Goal: Task Accomplishment & Management: Manage account settings

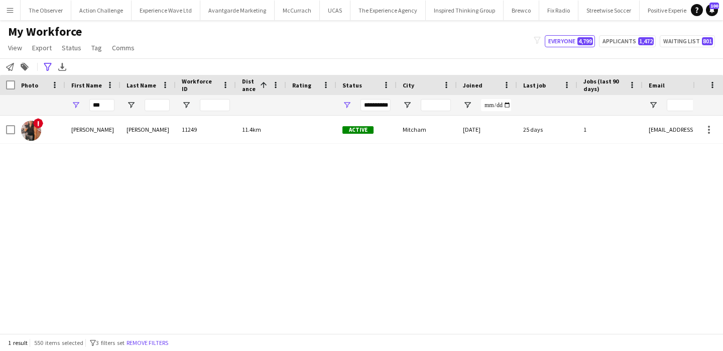
scroll to position [0, 109]
click at [4, 12] on button "Menu" at bounding box center [10, 10] width 20 height 20
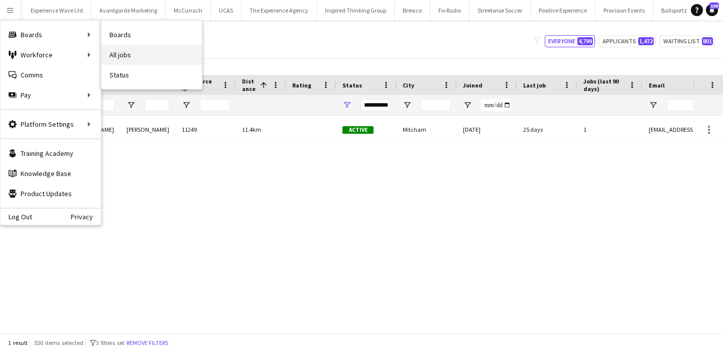
click at [144, 50] on link "All jobs" at bounding box center [151, 55] width 100 height 20
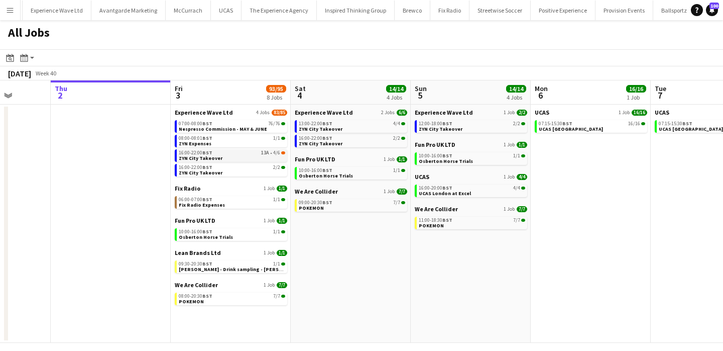
scroll to position [0, 310]
click at [7, 13] on app-icon "Menu" at bounding box center [10, 10] width 8 height 8
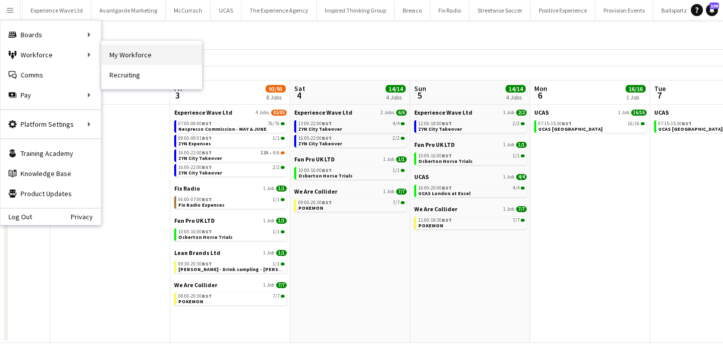
click at [172, 55] on link "My Workforce" at bounding box center [151, 55] width 100 height 20
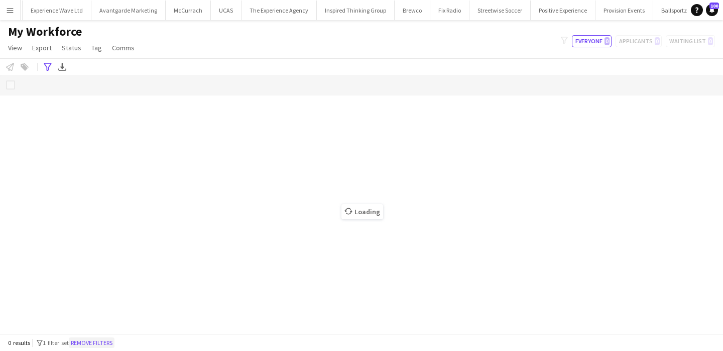
click at [109, 338] on button "Remove filters" at bounding box center [92, 342] width 46 height 11
click at [109, 346] on button "Remove filters" at bounding box center [92, 342] width 46 height 11
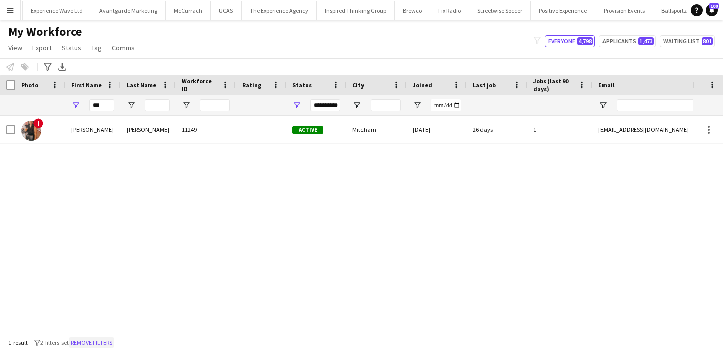
click at [89, 345] on button "Remove filters" at bounding box center [92, 342] width 46 height 11
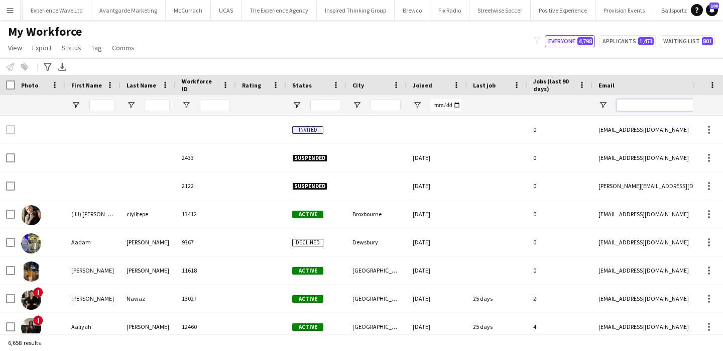
click at [639, 106] on input "Email Filter Input" at bounding box center [702, 105] width 171 height 12
type input "*"
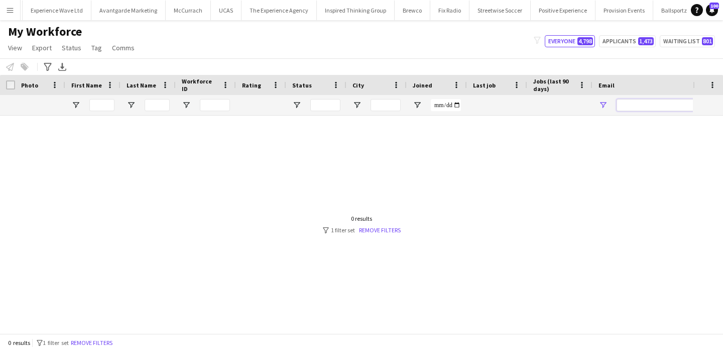
type input "*"
paste input "**********"
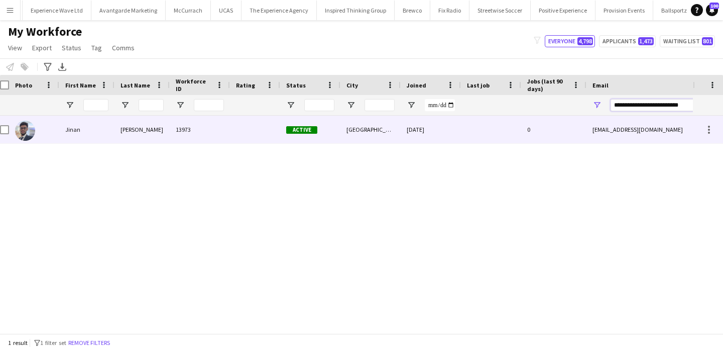
type input "**********"
click at [611, 124] on div "jinanchowdhury10@gmail.com" at bounding box center [687, 130] width 201 height 28
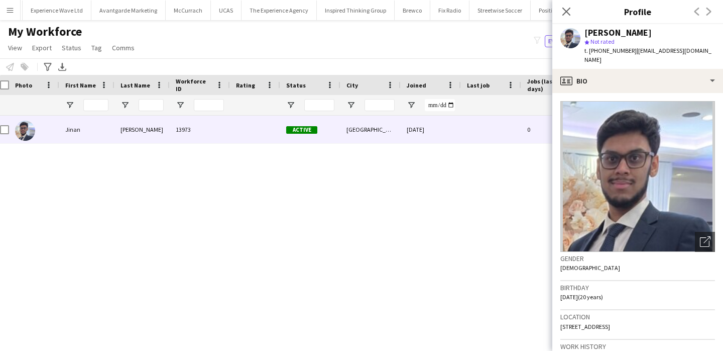
scroll to position [94, 0]
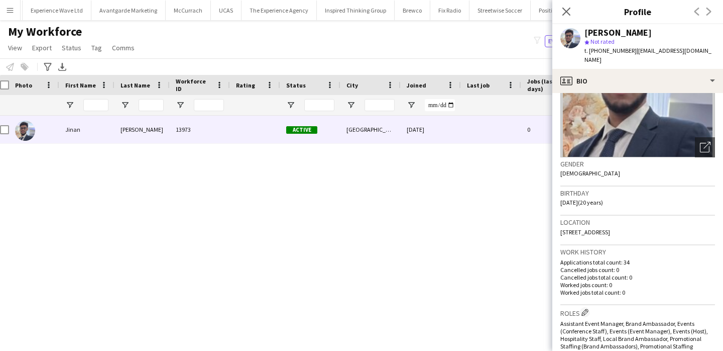
click at [8, 13] on app-icon "Menu" at bounding box center [10, 10] width 8 height 8
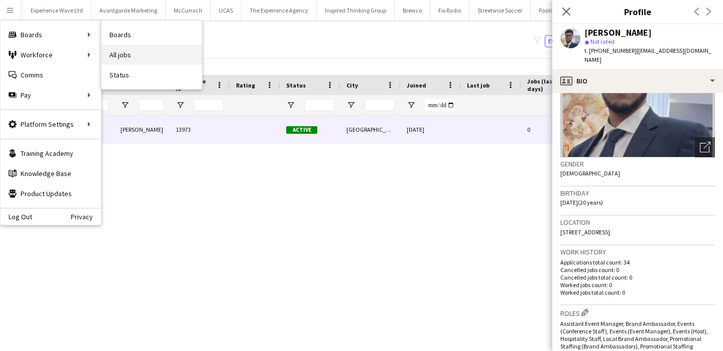
click at [128, 50] on link "All jobs" at bounding box center [151, 55] width 100 height 20
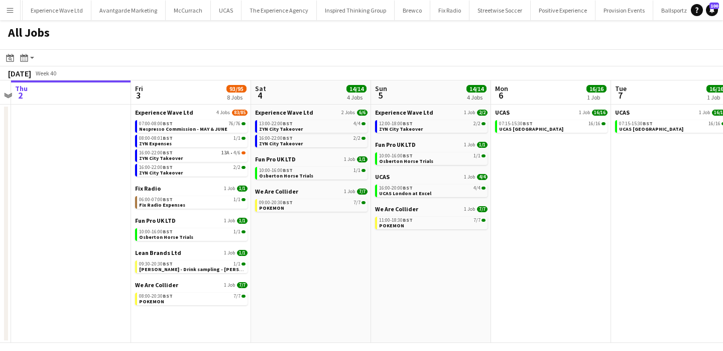
scroll to position [0, 368]
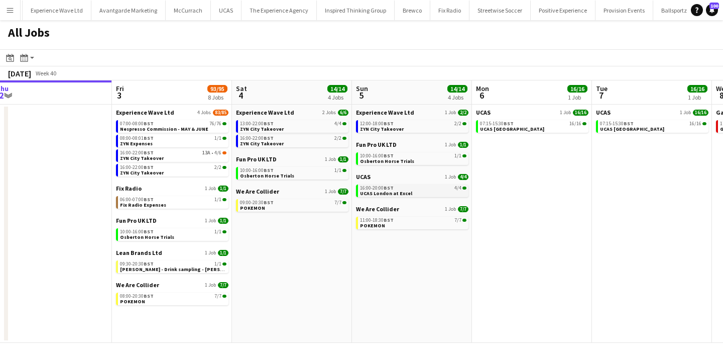
click at [393, 195] on span "UCAS London at Excel" at bounding box center [386, 193] width 52 height 7
click at [11, 11] on app-icon "Menu" at bounding box center [10, 10] width 8 height 8
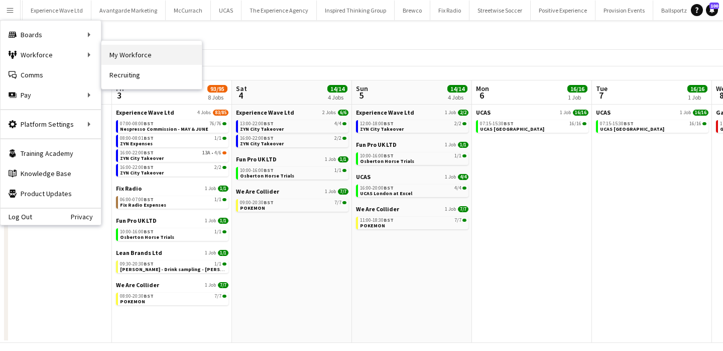
click at [117, 62] on link "My Workforce" at bounding box center [151, 55] width 100 height 20
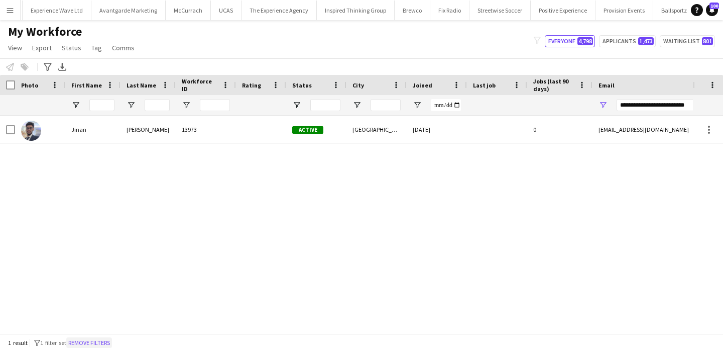
click at [100, 341] on button "Remove filters" at bounding box center [89, 342] width 46 height 11
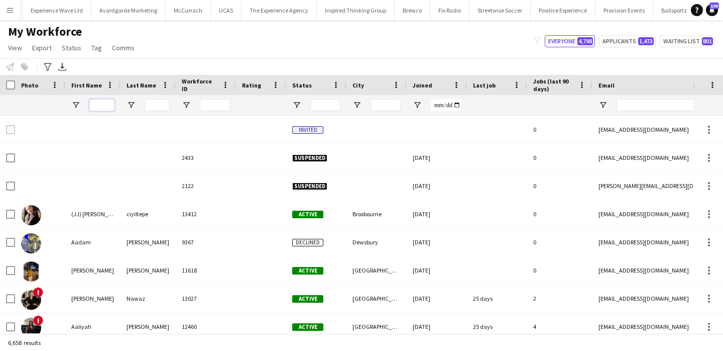
click at [102, 107] on input "First Name Filter Input" at bounding box center [101, 105] width 25 height 12
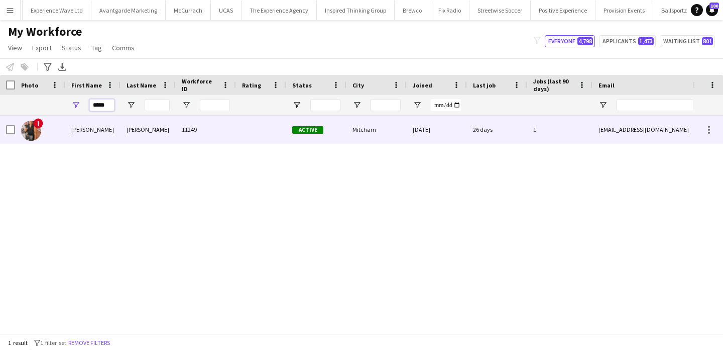
type input "*****"
click at [92, 123] on div "Payal" at bounding box center [92, 130] width 55 height 28
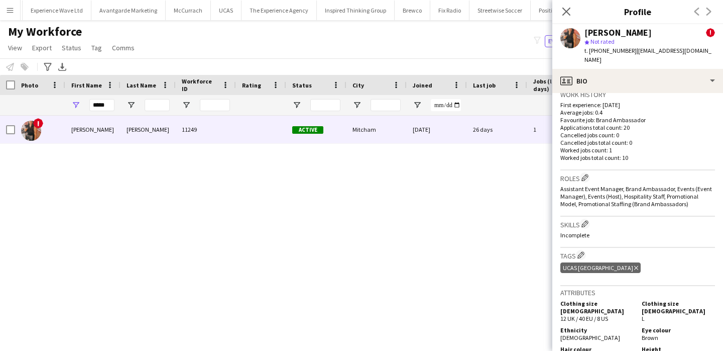
scroll to position [629, 0]
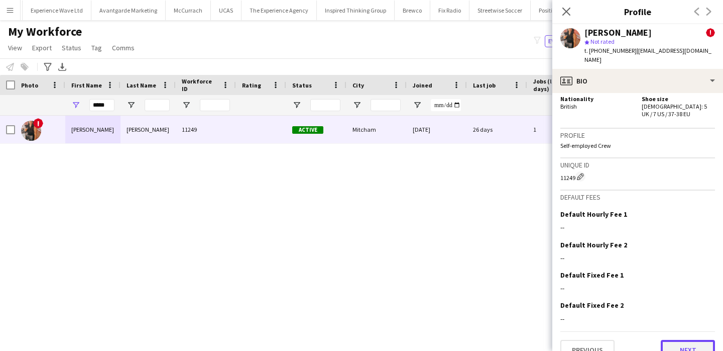
click at [675, 340] on button "Next" at bounding box center [688, 350] width 54 height 20
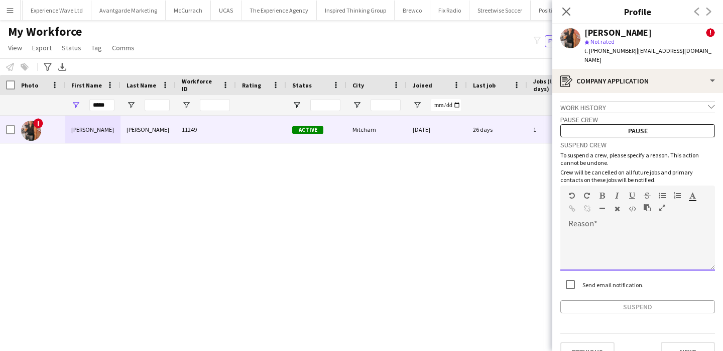
click at [652, 230] on div at bounding box center [638, 250] width 155 height 40
click at [618, 276] on div "Send email notification." at bounding box center [602, 284] width 83 height 20
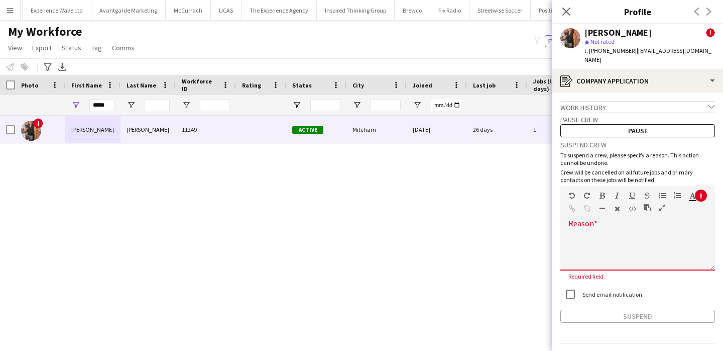
click at [616, 234] on div at bounding box center [638, 250] width 155 height 40
click at [591, 234] on div at bounding box center [638, 250] width 155 height 40
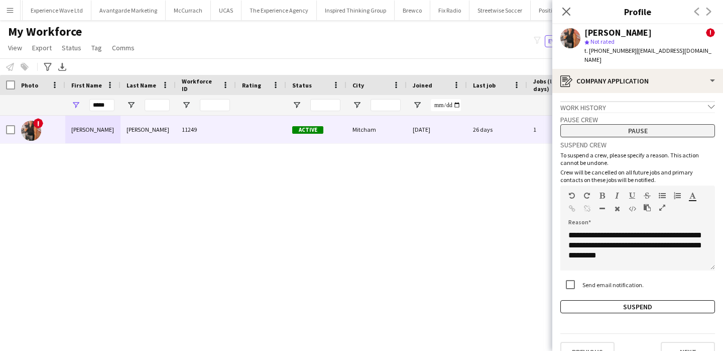
click at [636, 125] on button "Pause" at bounding box center [638, 130] width 155 height 13
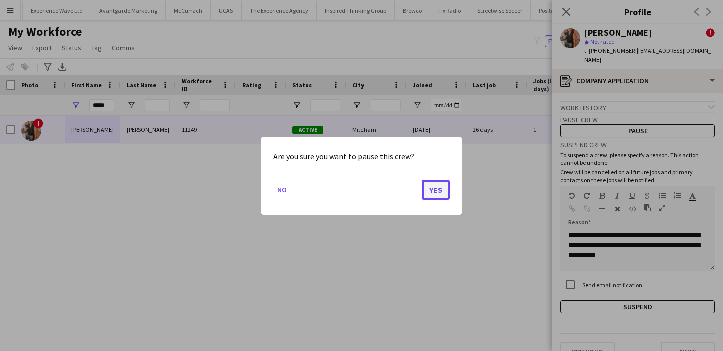
click at [438, 190] on button "Yes" at bounding box center [436, 189] width 28 height 20
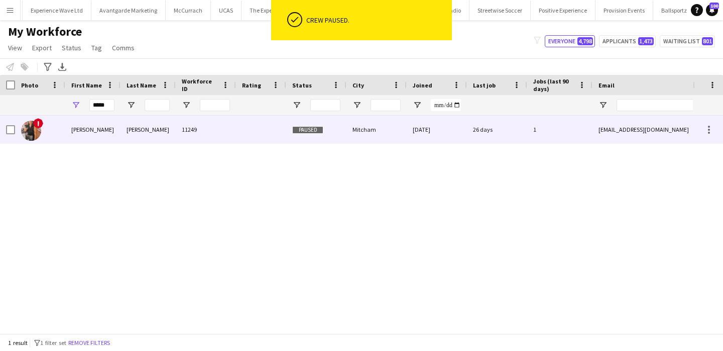
click at [438, 133] on div "17-01-2023" at bounding box center [437, 130] width 60 height 28
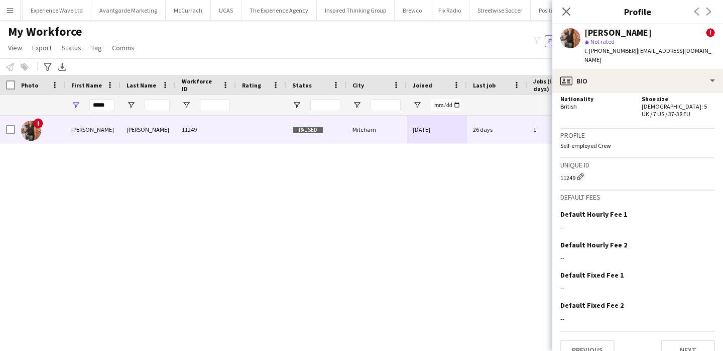
click at [420, 234] on div "! Payal Patel 11249 Paused Mitcham 17-01-2023 26 days 1 payaldpatel1999@gmail.c…" at bounding box center [346, 224] width 693 height 217
click at [8, 15] on button "Menu" at bounding box center [10, 10] width 20 height 20
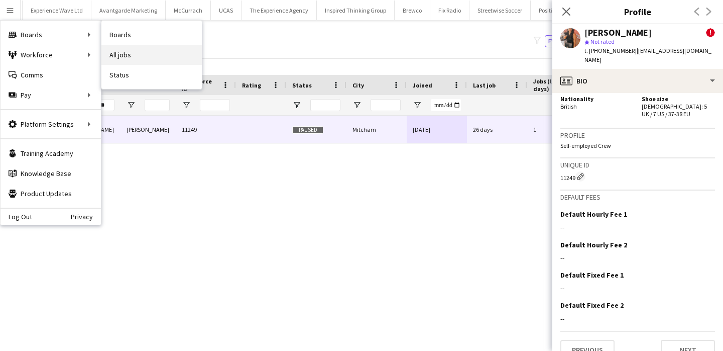
click at [129, 56] on link "All jobs" at bounding box center [151, 55] width 100 height 20
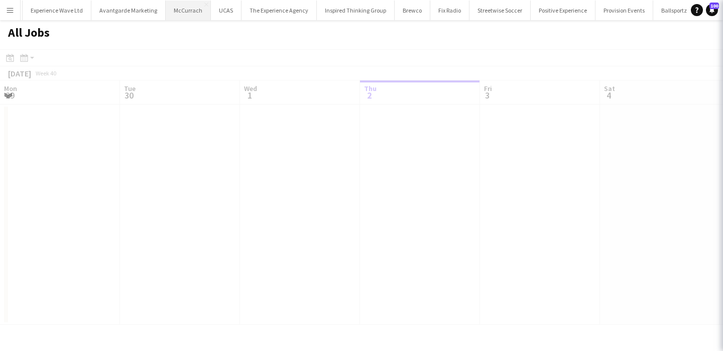
scroll to position [0, 240]
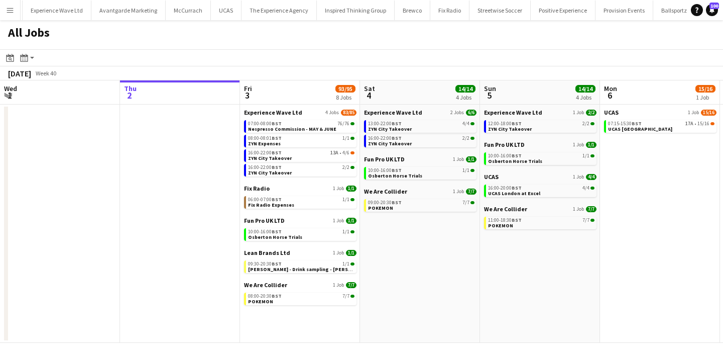
click at [6, 9] on button "Menu" at bounding box center [10, 10] width 20 height 20
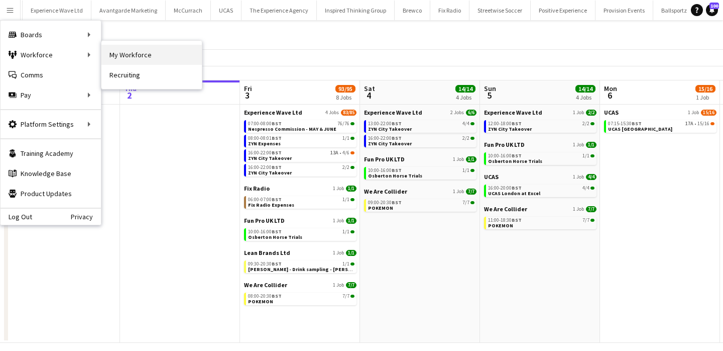
click at [126, 49] on link "My Workforce" at bounding box center [151, 55] width 100 height 20
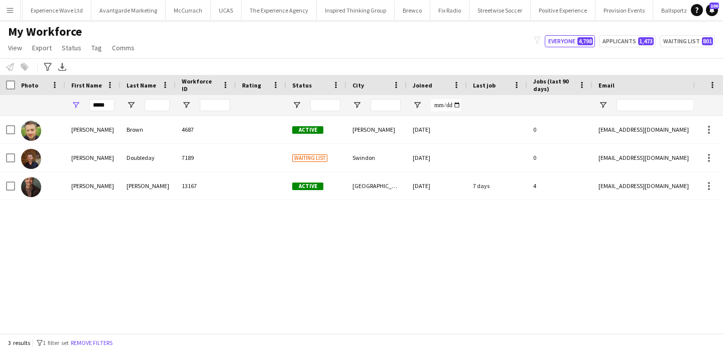
click at [85, 343] on button "Remove filters" at bounding box center [92, 342] width 46 height 11
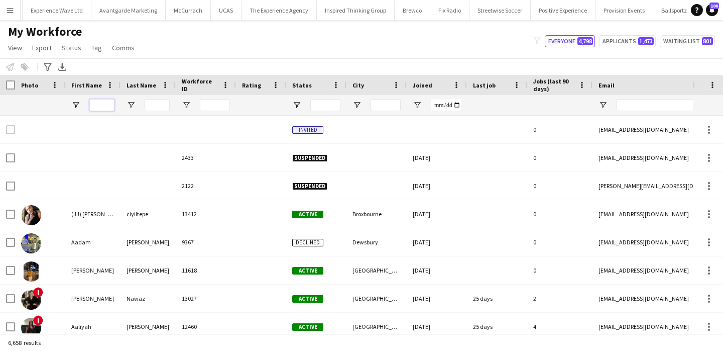
click at [96, 106] on input "First Name Filter Input" at bounding box center [101, 105] width 25 height 12
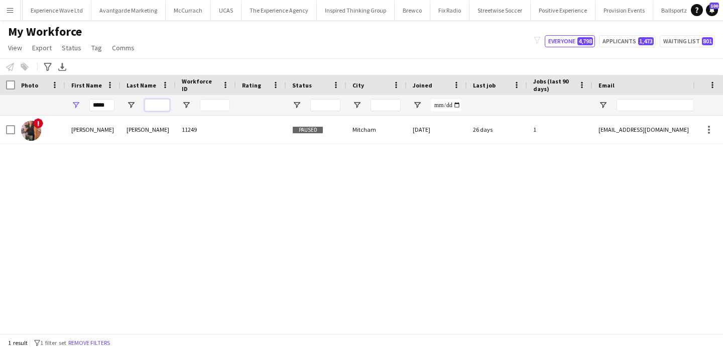
click at [150, 111] on input "Last Name Filter Input" at bounding box center [157, 105] width 25 height 12
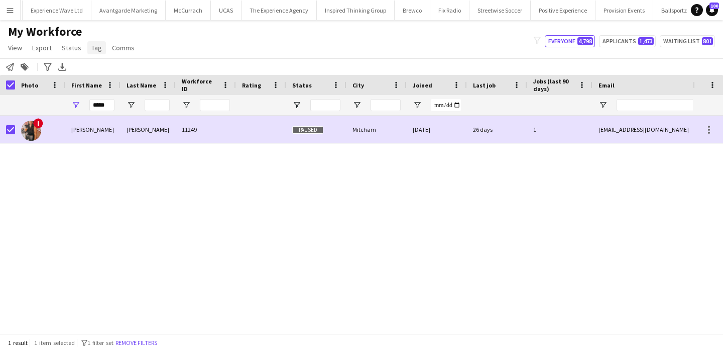
click at [97, 47] on span "Tag" at bounding box center [96, 47] width 11 height 9
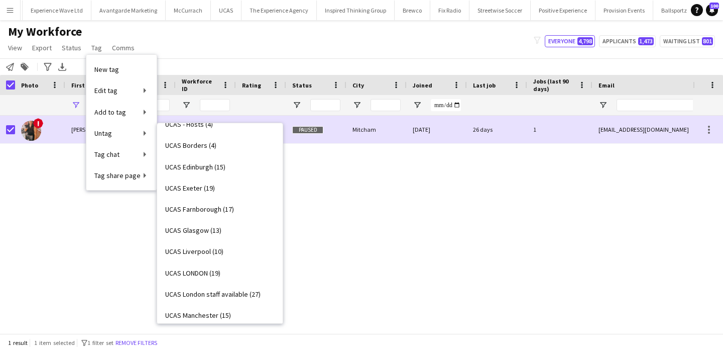
scroll to position [1839, 0]
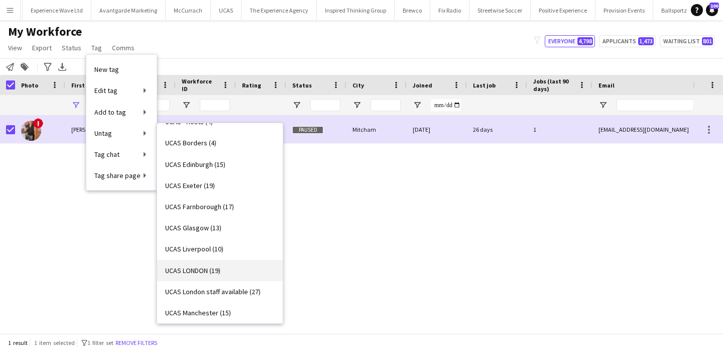
click at [230, 268] on link "UCAS LONDON (19)" at bounding box center [220, 270] width 126 height 21
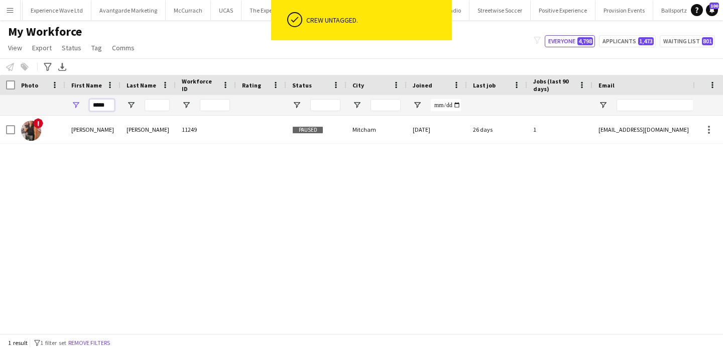
click at [103, 105] on input "*****" at bounding box center [101, 105] width 25 height 12
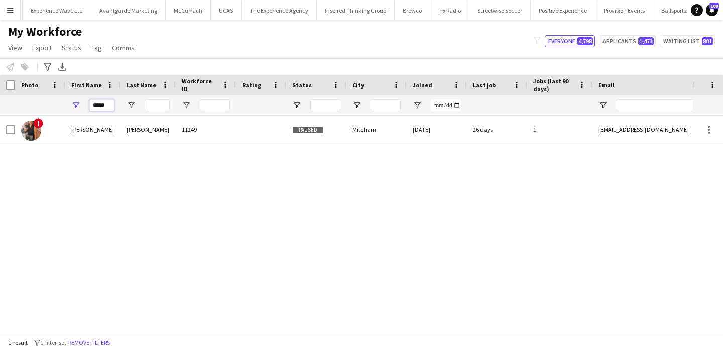
click at [103, 105] on input "*****" at bounding box center [101, 105] width 25 height 12
type input "*"
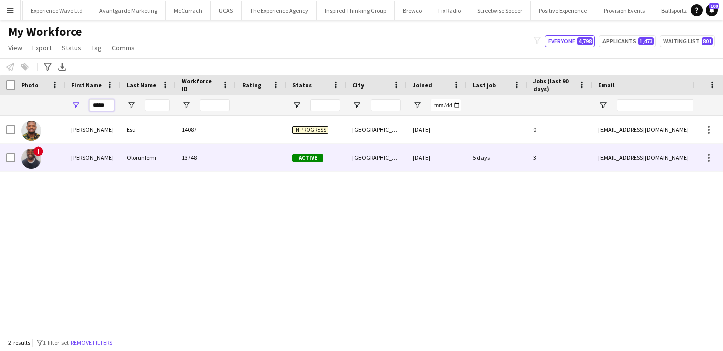
type input "*****"
click at [37, 156] on img at bounding box center [31, 159] width 20 height 20
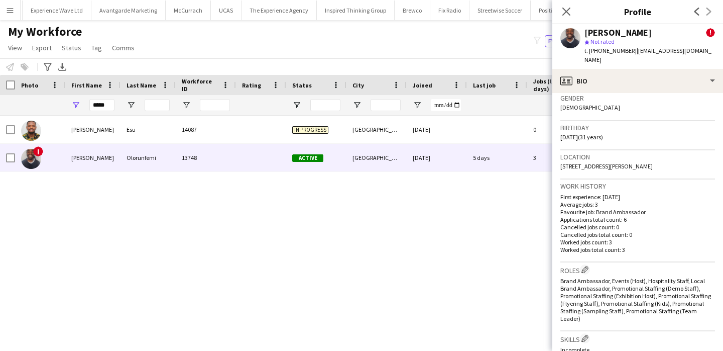
scroll to position [635, 0]
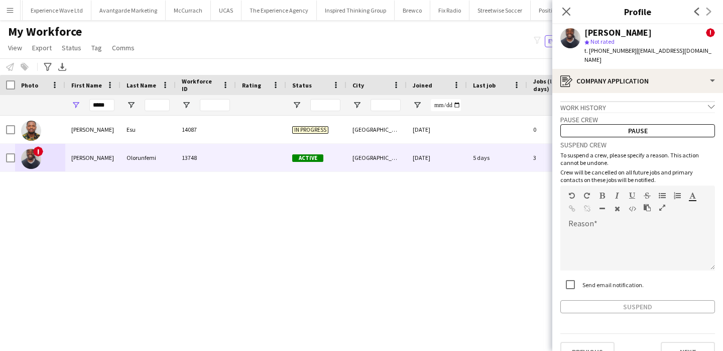
click at [611, 281] on label "Send email notification." at bounding box center [612, 285] width 63 height 8
click at [616, 239] on div at bounding box center [638, 250] width 155 height 40
click at [632, 126] on button "Pause" at bounding box center [638, 130] width 155 height 13
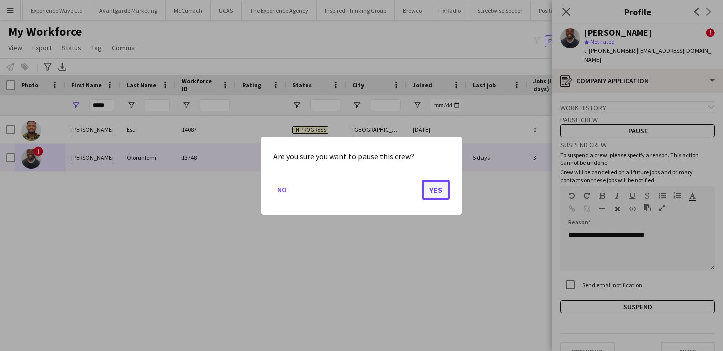
click at [447, 191] on button "Yes" at bounding box center [436, 189] width 28 height 20
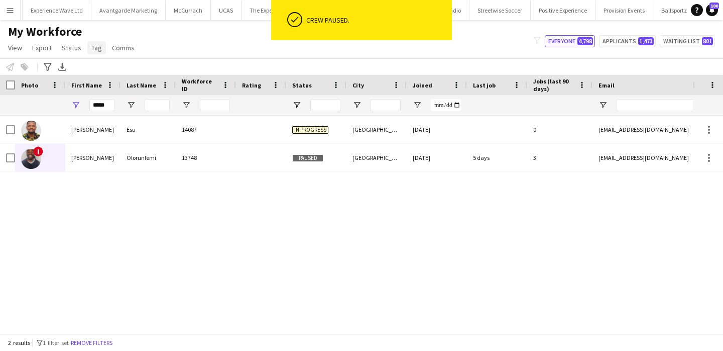
click at [95, 53] on link "Tag" at bounding box center [96, 47] width 19 height 13
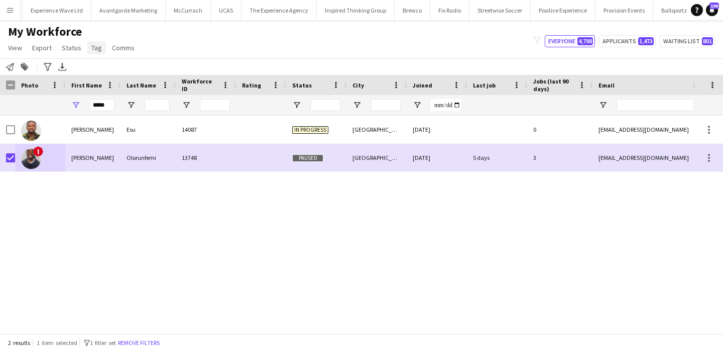
click at [94, 47] on span "Tag" at bounding box center [96, 47] width 11 height 9
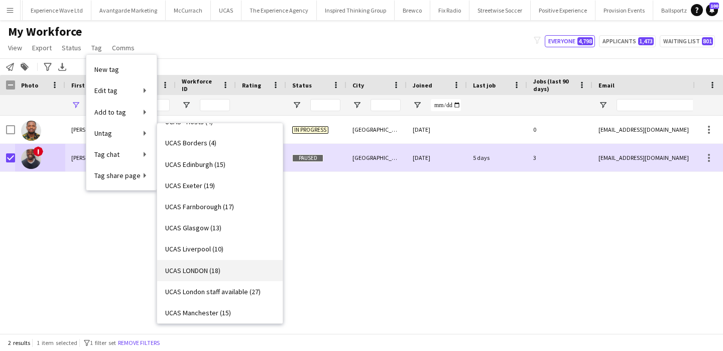
click at [231, 268] on link "UCAS LONDON (18)" at bounding box center [220, 270] width 126 height 21
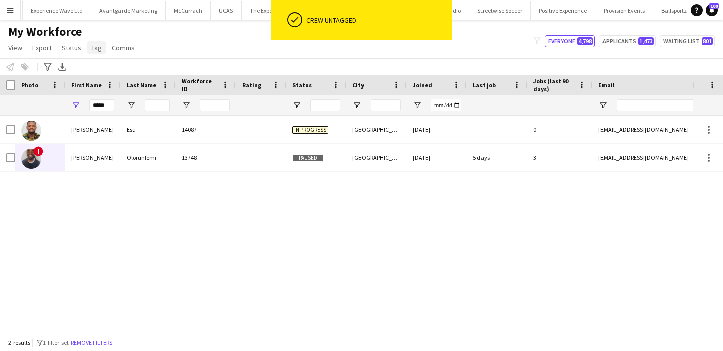
click at [99, 48] on span "Tag" at bounding box center [96, 47] width 11 height 9
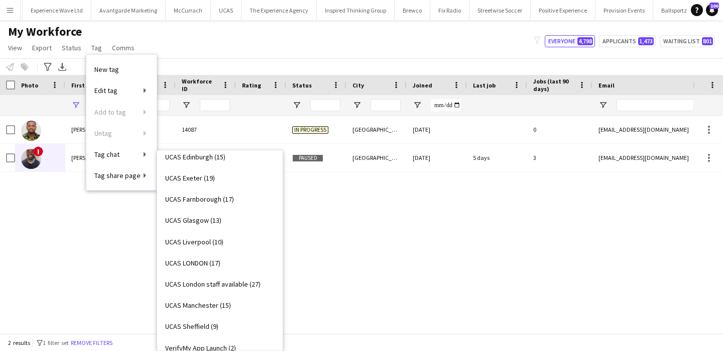
scroll to position [1867, 0]
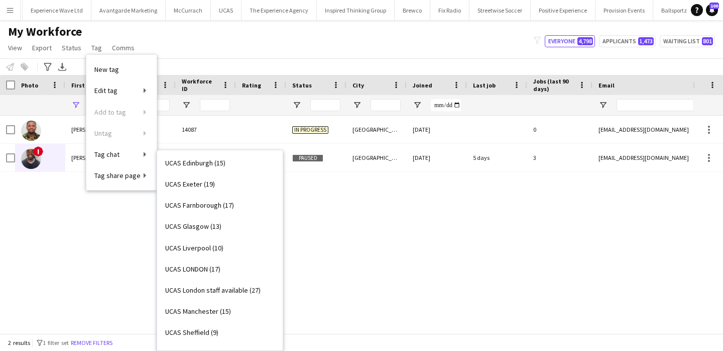
click at [218, 277] on link "UCAS LONDON (17)" at bounding box center [220, 268] width 126 height 21
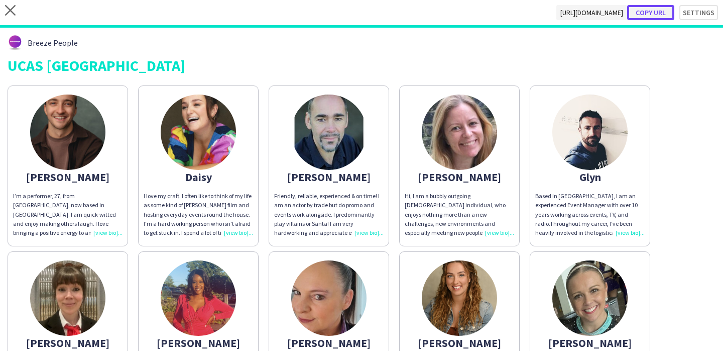
click at [659, 12] on button "Copy url" at bounding box center [650, 12] width 47 height 15
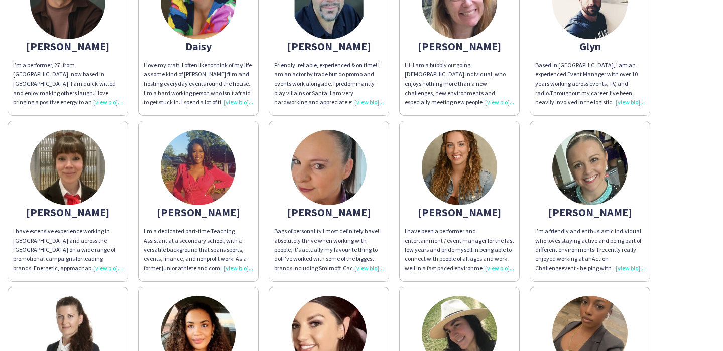
scroll to position [234, 0]
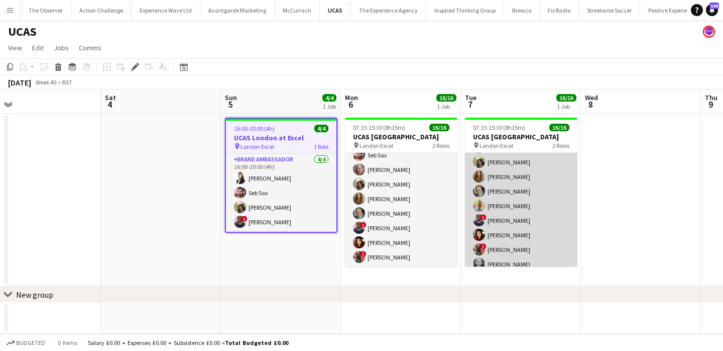
scroll to position [128, 0]
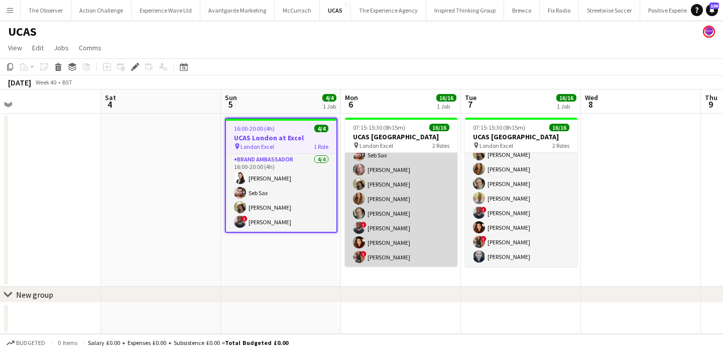
click at [423, 198] on app-card-role "Brand Ambassador 15/15 07:15-15:15 (8h) david chittenden Jennifer Jonah Natasha…" at bounding box center [401, 146] width 113 height 241
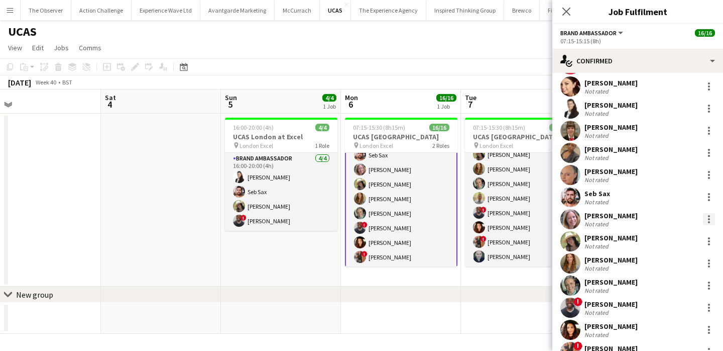
scroll to position [109, 0]
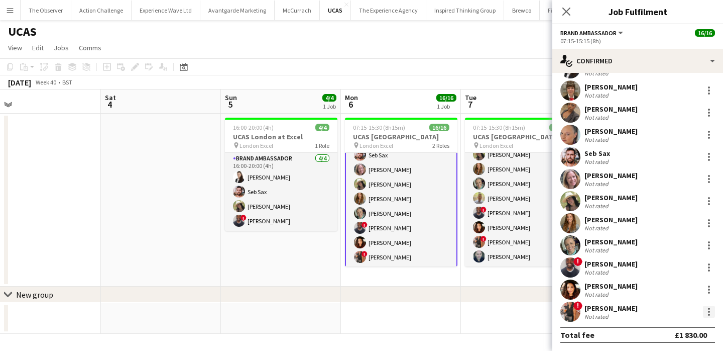
click at [709, 313] on div at bounding box center [709, 314] width 2 height 2
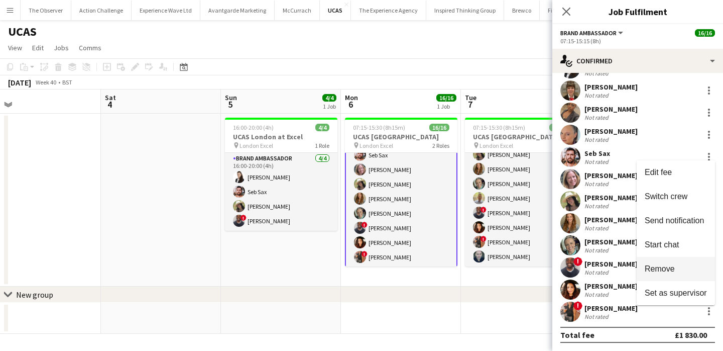
click at [686, 277] on button "Remove" at bounding box center [676, 269] width 78 height 24
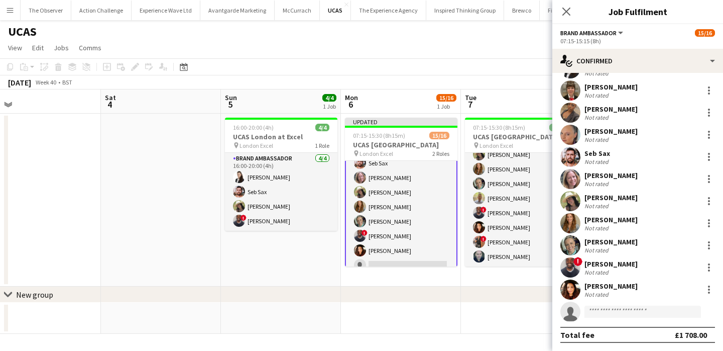
click at [480, 295] on div "chevron-right New group" at bounding box center [361, 294] width 723 height 16
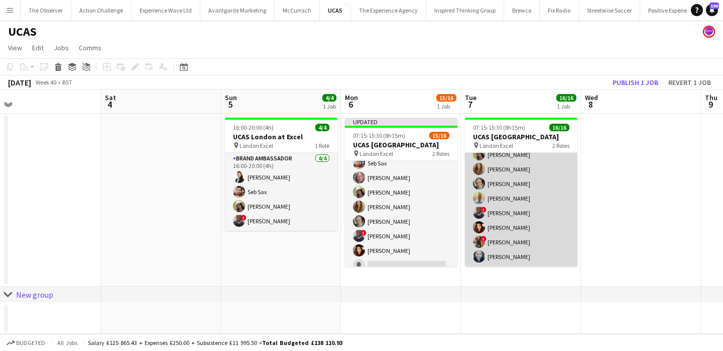
click at [513, 244] on app-card-role "Brand Ambassador 15/15 07:15-15:15 (8h) Jennifer Jonah Mariia Legun Heather Jar…" at bounding box center [521, 145] width 113 height 241
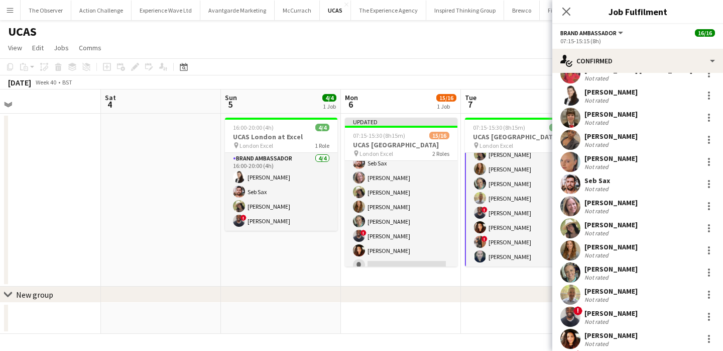
scroll to position [109, 0]
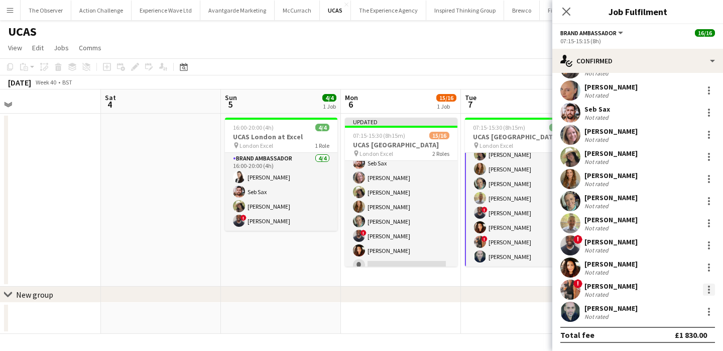
click at [707, 284] on div at bounding box center [709, 289] width 12 height 12
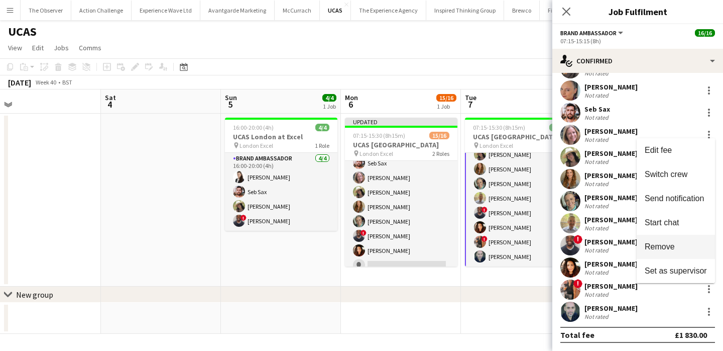
click at [668, 239] on button "Remove" at bounding box center [676, 247] width 78 height 24
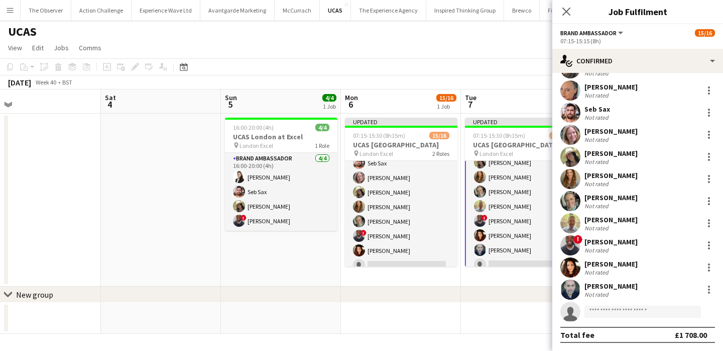
click at [511, 275] on app-date-cell "Updated 07:15-15:30 (8h15m) 15/16 UCAS London pin London Excel 2 Roles Brand Am…" at bounding box center [521, 200] width 120 height 173
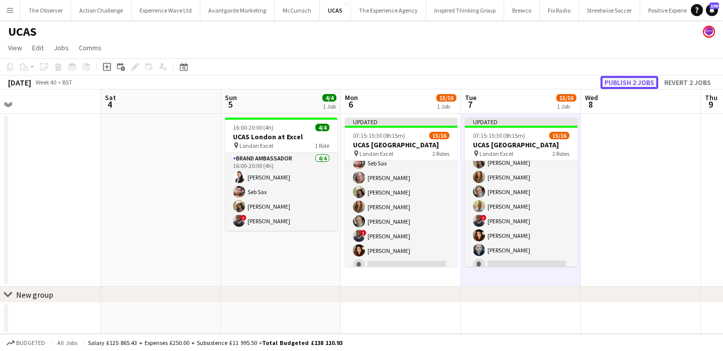
click at [625, 83] on button "Publish 2 jobs" at bounding box center [630, 82] width 58 height 13
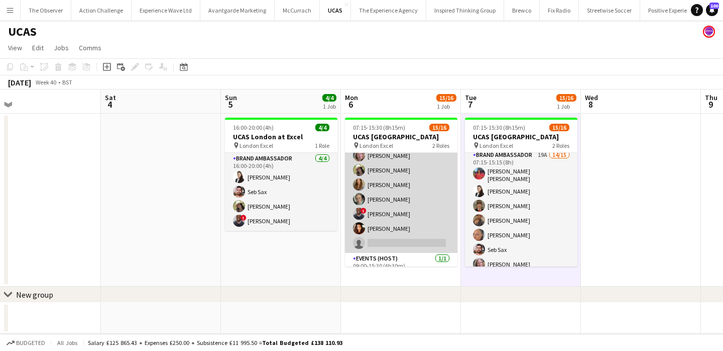
scroll to position [159, 0]
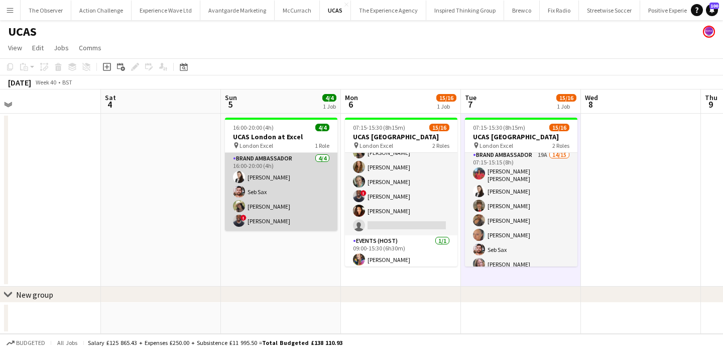
click at [280, 184] on app-card-role "Brand Ambassador 4/4 16:00-20:00 (4h) Mariia Legun Seb Sax rocio cejas ! Isaac …" at bounding box center [281, 192] width 113 height 78
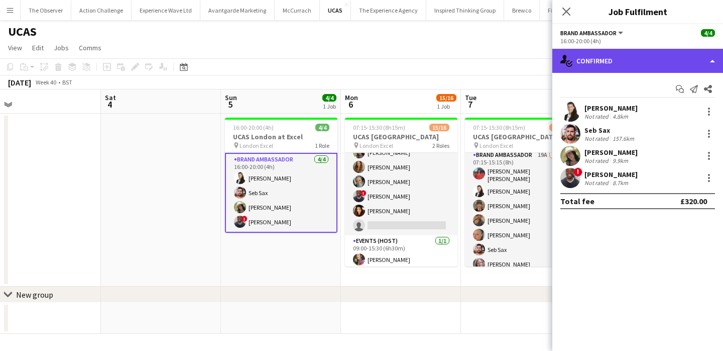
click at [616, 63] on div "single-neutral-actions-check-2 Confirmed" at bounding box center [638, 61] width 171 height 24
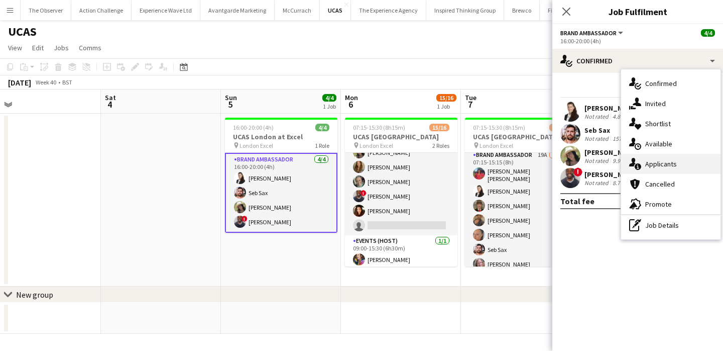
click at [650, 169] on div "single-neutral-actions-information Applicants" at bounding box center [670, 164] width 99 height 20
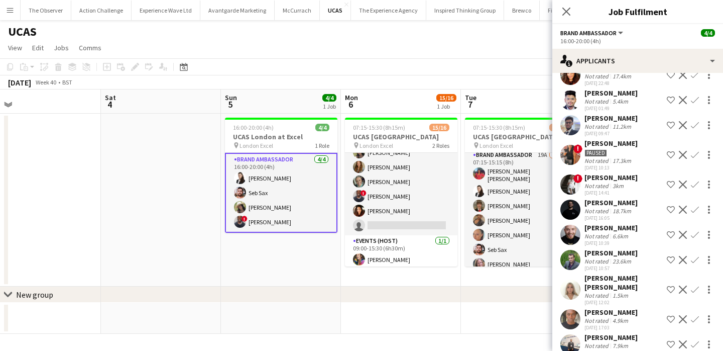
scroll to position [390, 0]
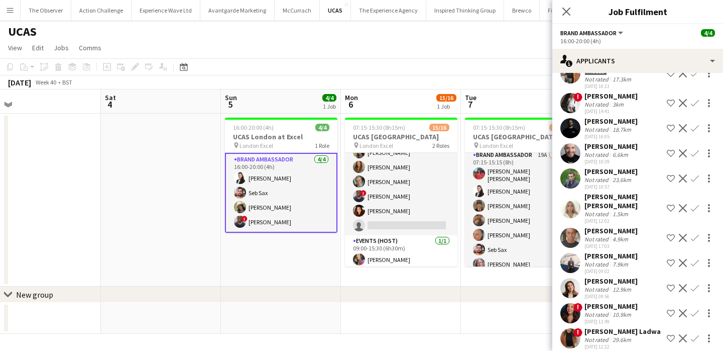
click at [614, 182] on div "23.6km" at bounding box center [622, 180] width 23 height 8
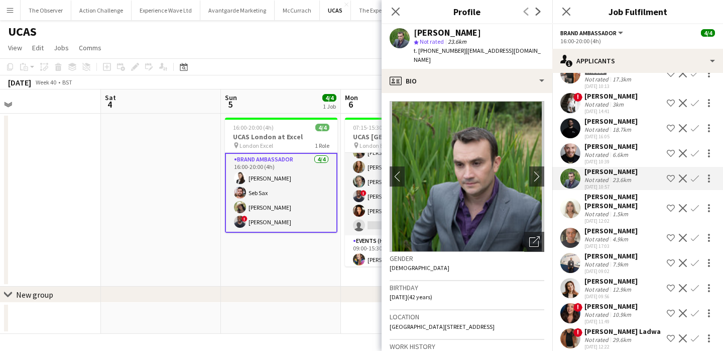
click at [612, 235] on div "4.9km" at bounding box center [621, 239] width 20 height 8
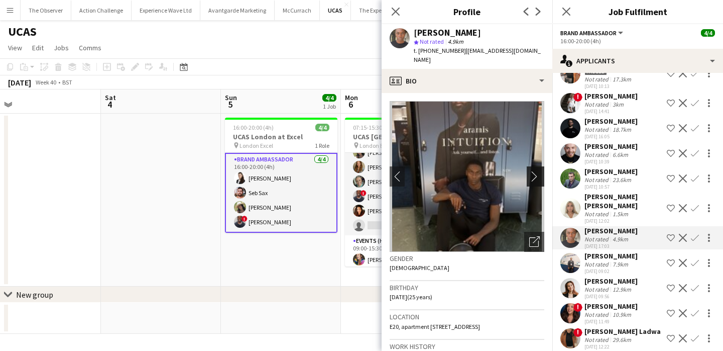
click at [536, 174] on button "chevron-right" at bounding box center [537, 176] width 20 height 20
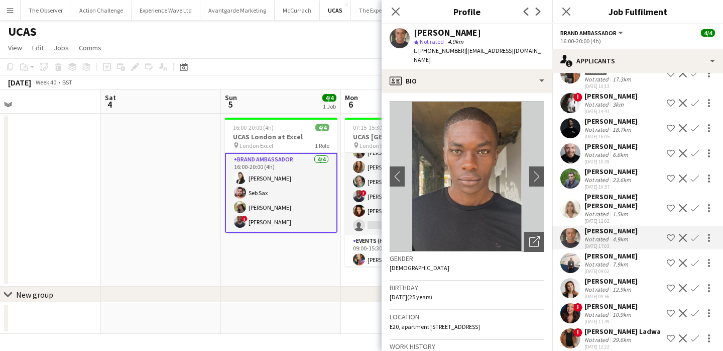
click at [613, 260] on div "7.9km" at bounding box center [621, 264] width 20 height 8
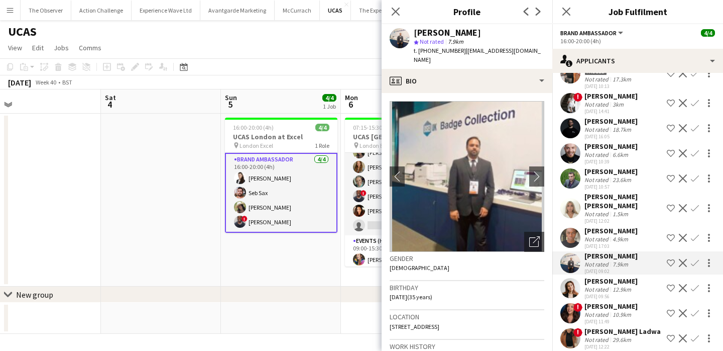
click at [613, 336] on div "29.6km" at bounding box center [622, 340] width 23 height 8
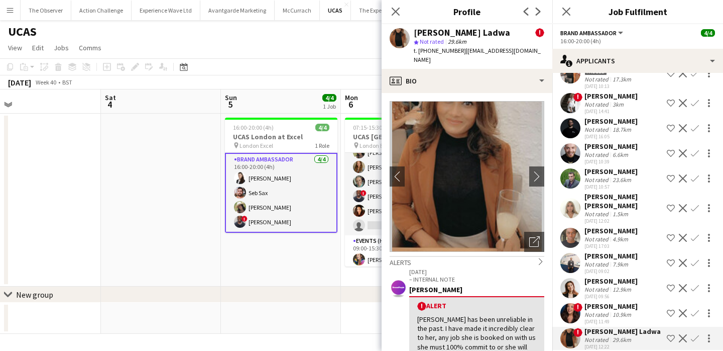
click at [614, 310] on div "10.9km" at bounding box center [622, 314] width 23 height 8
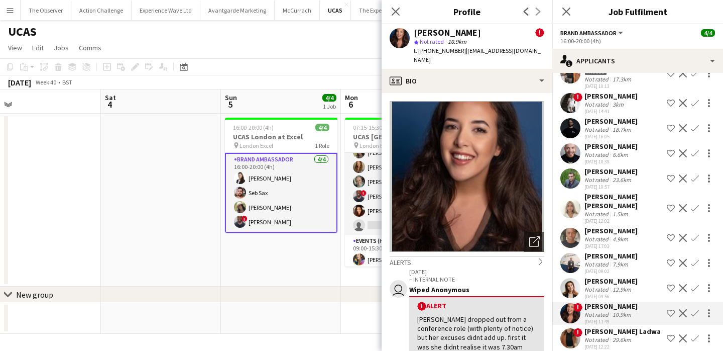
click at [614, 293] on div "01-10-2025 09:56" at bounding box center [611, 296] width 53 height 7
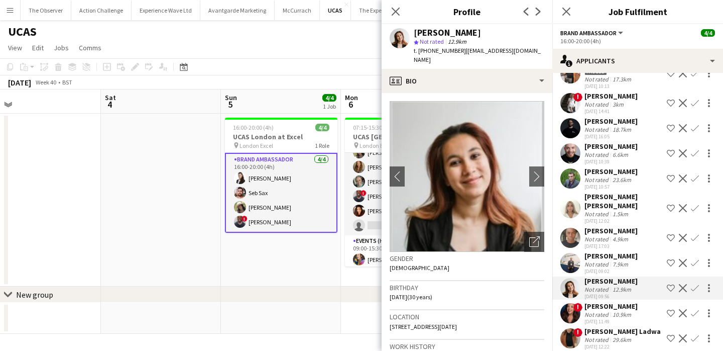
click at [614, 260] on div "7.9km" at bounding box center [621, 264] width 20 height 8
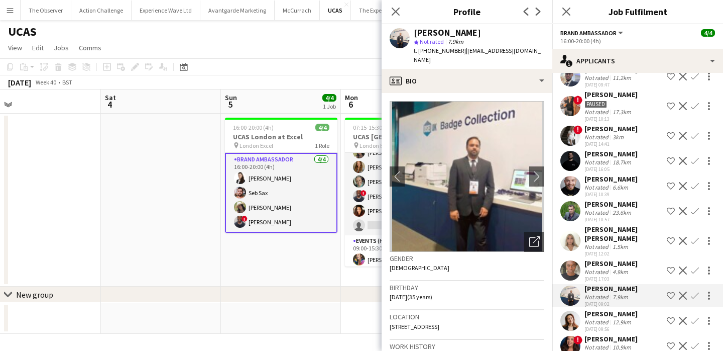
scroll to position [344, 0]
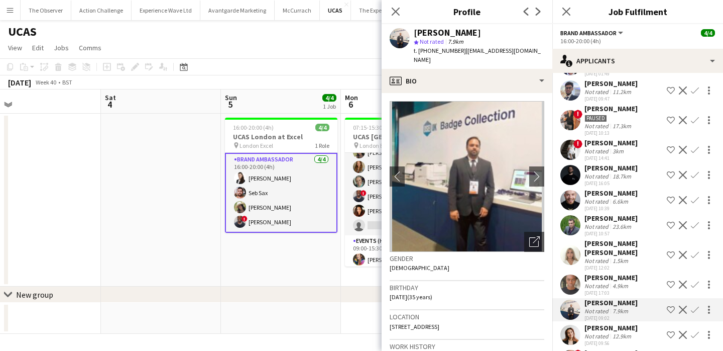
click at [611, 231] on div "11-09-2025 10:57" at bounding box center [611, 233] width 53 height 7
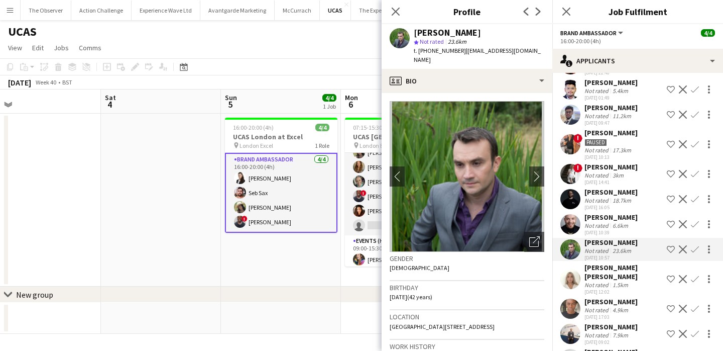
scroll to position [316, 0]
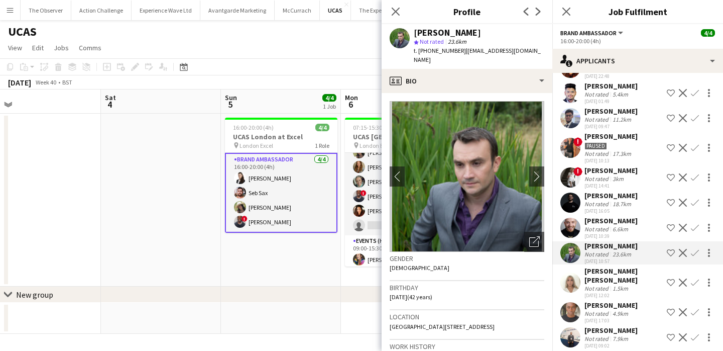
click at [611, 231] on div "6.6km" at bounding box center [621, 229] width 20 height 8
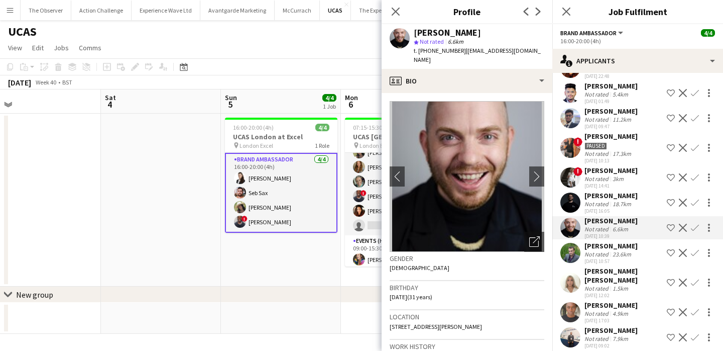
click at [611, 197] on div "Brandon Cooper" at bounding box center [611, 195] width 53 height 9
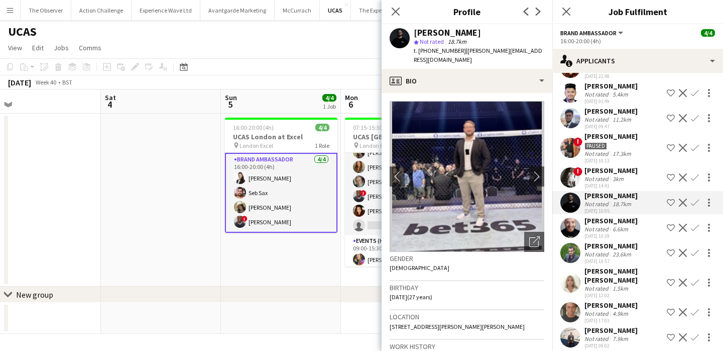
click at [611, 245] on div "Maurice Hunt" at bounding box center [611, 245] width 53 height 9
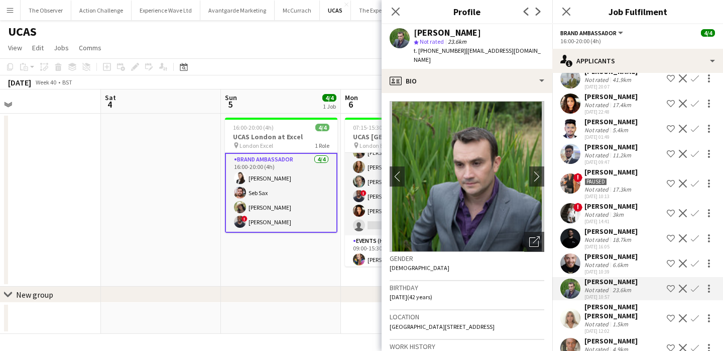
scroll to position [281, 0]
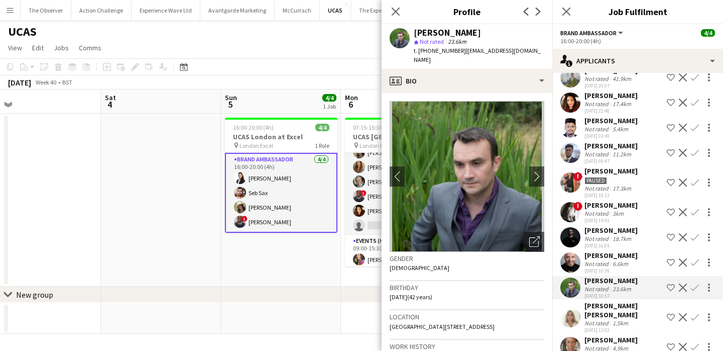
click at [611, 255] on div "Alexandru Silaghi" at bounding box center [611, 255] width 53 height 9
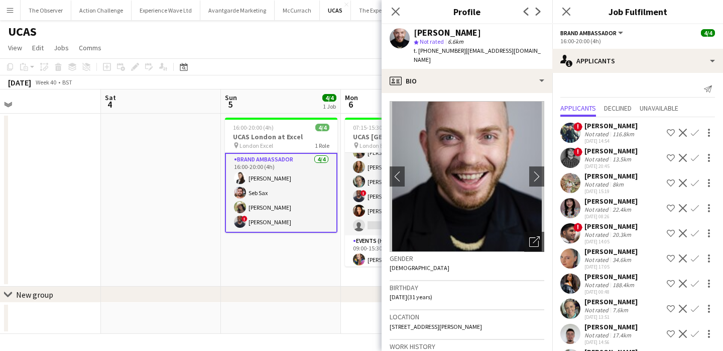
scroll to position [1, 0]
click at [574, 161] on app-user-avatar at bounding box center [571, 157] width 20 height 20
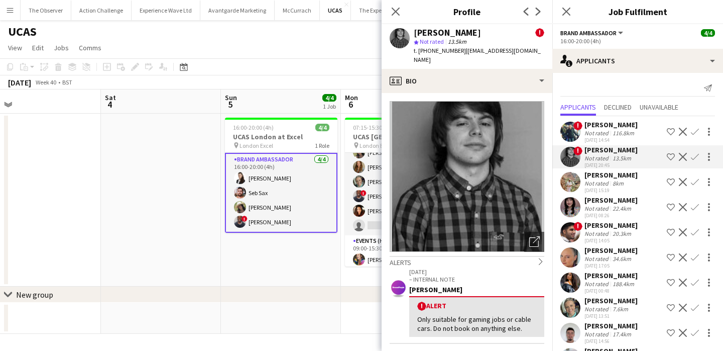
click at [433, 49] on span "t. +447385625123" at bounding box center [440, 51] width 52 height 8
drag, startPoint x: 433, startPoint y: 49, endPoint x: 419, endPoint y: 49, distance: 14.1
click at [419, 49] on span "t. +447385625123" at bounding box center [440, 51] width 52 height 8
copy span "+447385625123"
click at [302, 268] on app-date-cell "16:00-20:00 (4h) 4/4 UCAS London at Excel pin London Excel 1 Role Brand Ambassa…" at bounding box center [281, 200] width 120 height 173
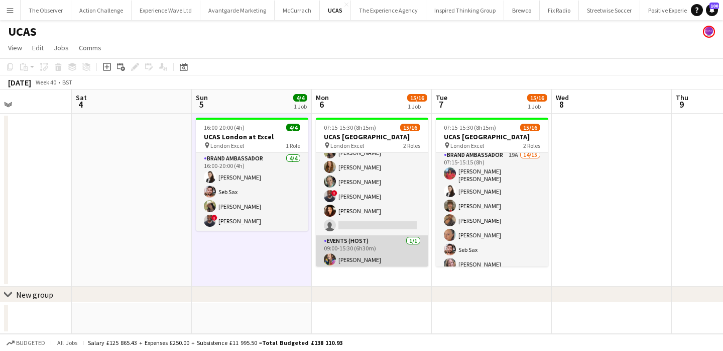
scroll to position [0, 419]
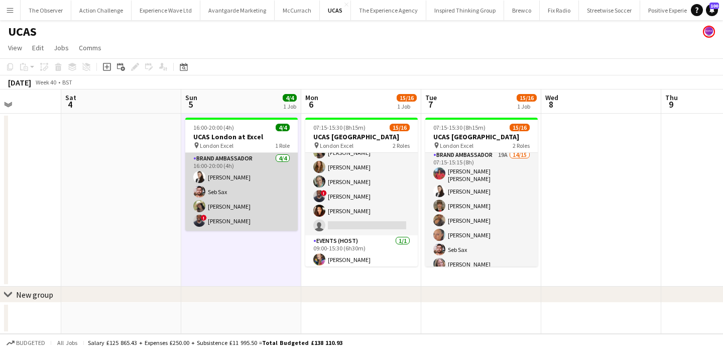
click at [275, 211] on app-card-role "Brand Ambassador 4/4 16:00-20:00 (4h) Mariia Legun Seb Sax rocio cejas ! Isaac …" at bounding box center [241, 192] width 113 height 78
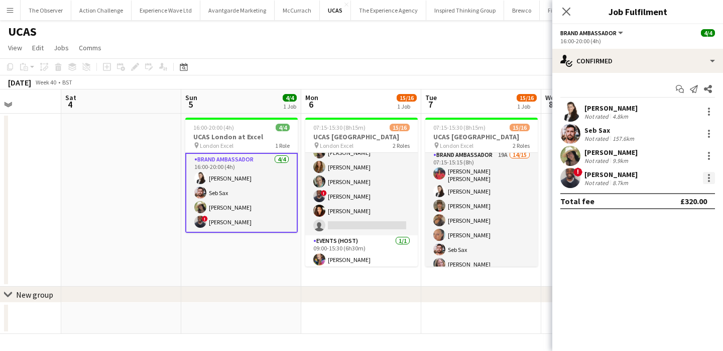
click at [710, 177] on div at bounding box center [709, 178] width 12 height 12
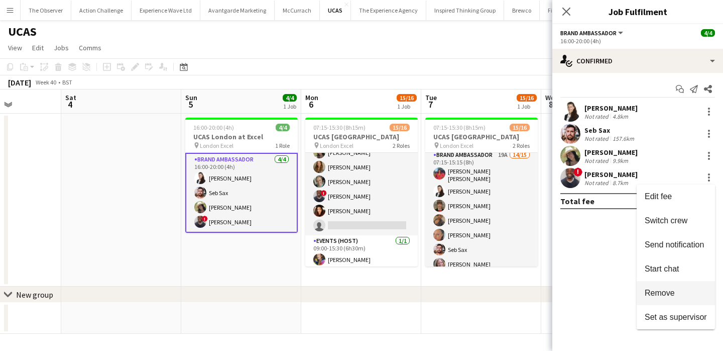
click at [683, 287] on button "Remove" at bounding box center [676, 293] width 78 height 24
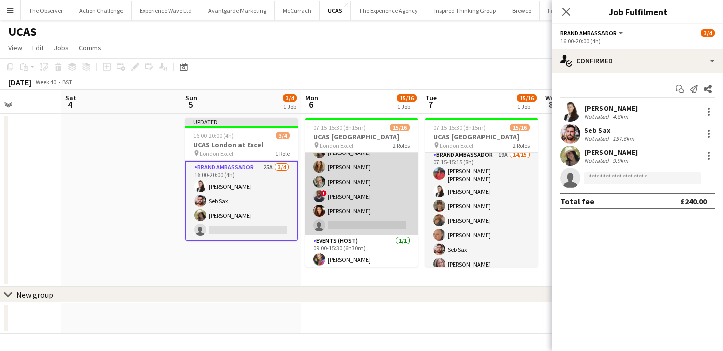
click at [404, 203] on app-card-role "Brand Ambassador 17A 14/15 07:15-15:15 (8h) david chittenden Jennifer Jonah Nat…" at bounding box center [361, 114] width 113 height 241
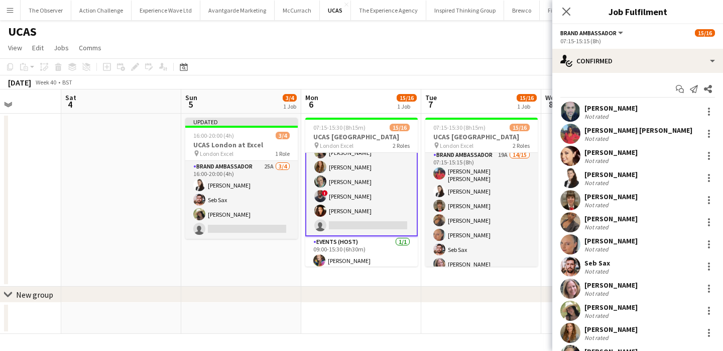
scroll to position [109, 0]
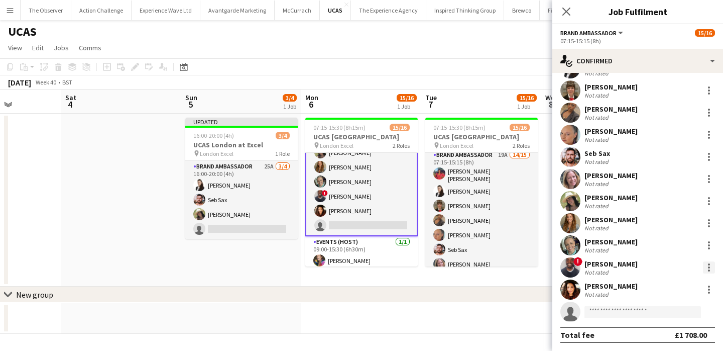
click at [707, 267] on div at bounding box center [709, 267] width 12 height 12
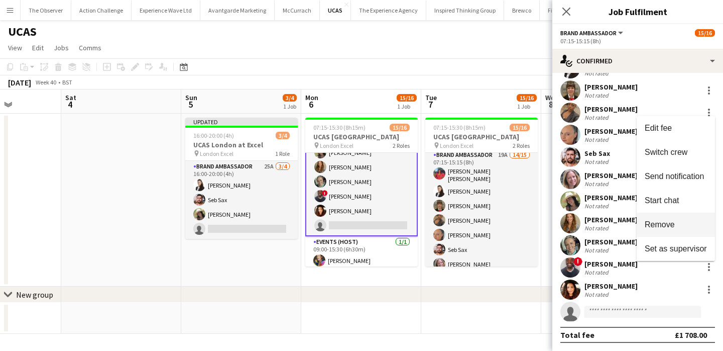
click at [682, 218] on button "Remove" at bounding box center [676, 224] width 78 height 24
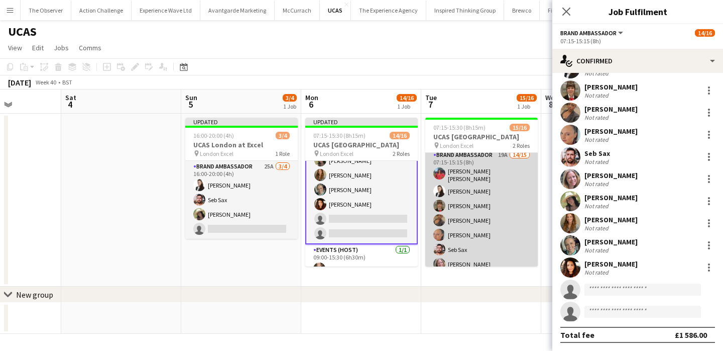
click at [521, 216] on app-card-role "Brand Ambassador 19A 14/15 07:15-15:15 (8h) Jennifer Jonah Mariia Legun Heather…" at bounding box center [481, 269] width 113 height 241
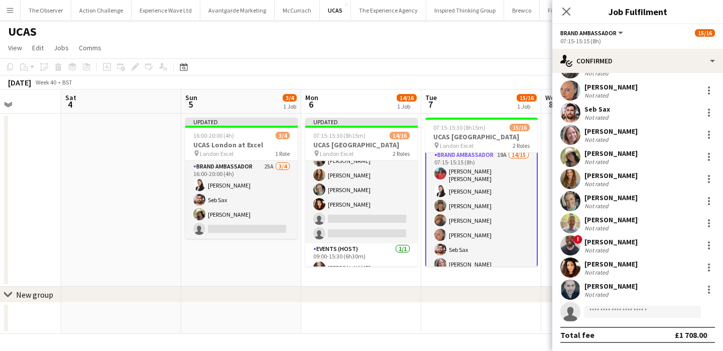
scroll to position [161, 0]
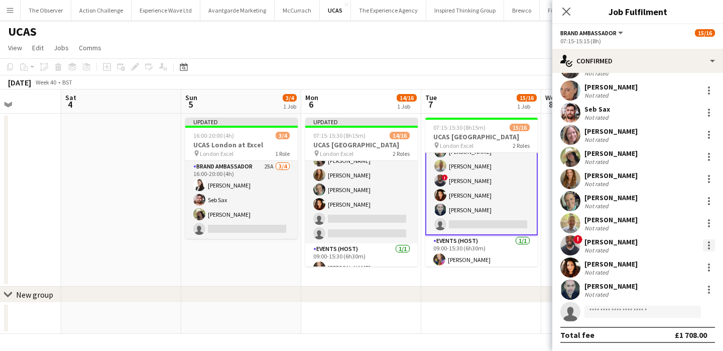
click at [709, 245] on div at bounding box center [709, 245] width 2 height 2
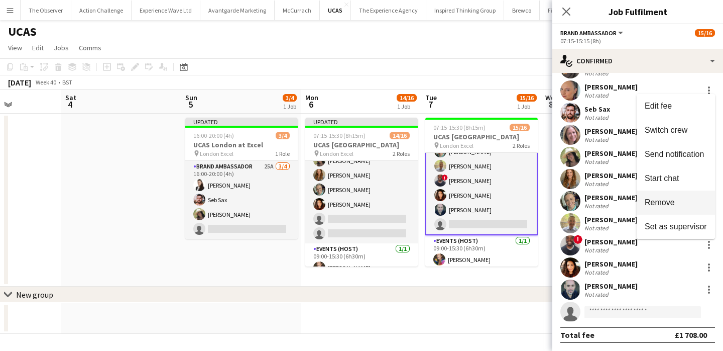
click at [690, 199] on span "Remove" at bounding box center [676, 202] width 62 height 9
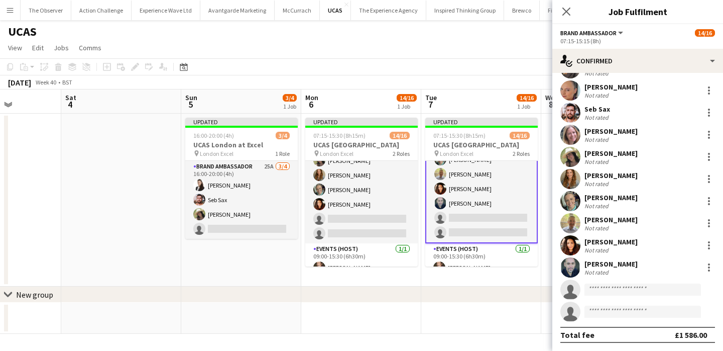
click at [478, 287] on div "chevron-right New group" at bounding box center [361, 294] width 723 height 16
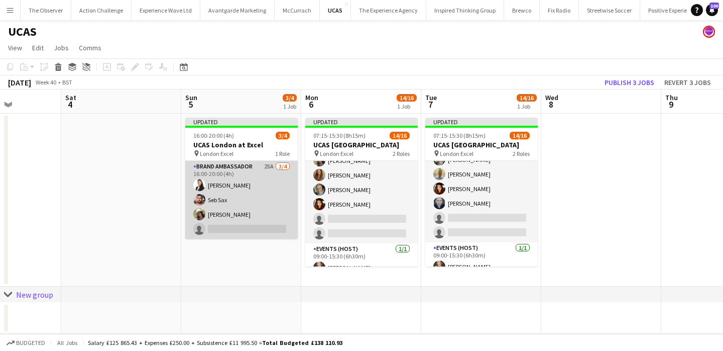
click at [245, 229] on app-card-role "Brand Ambassador 25A 3/4 16:00-20:00 (4h) Mariia Legun Seb Sax rocio cejas sing…" at bounding box center [241, 200] width 113 height 78
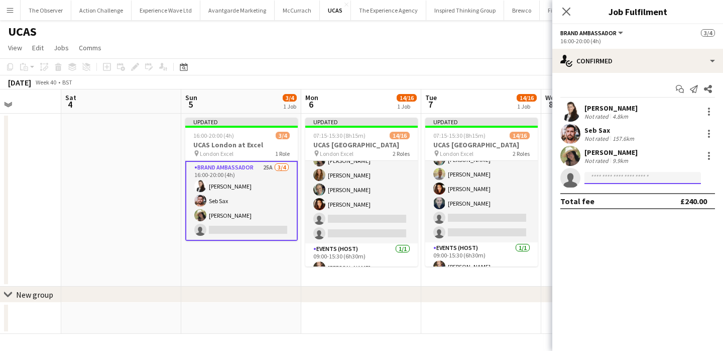
click at [590, 180] on input at bounding box center [643, 178] width 117 height 12
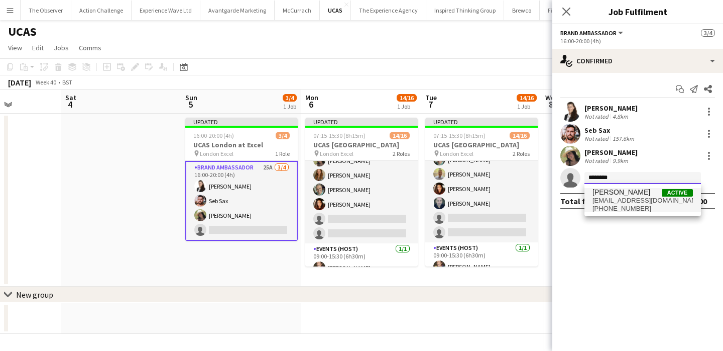
type input "********"
click at [599, 196] on span "glyntimberlake@hotmail.com" at bounding box center [643, 200] width 100 height 8
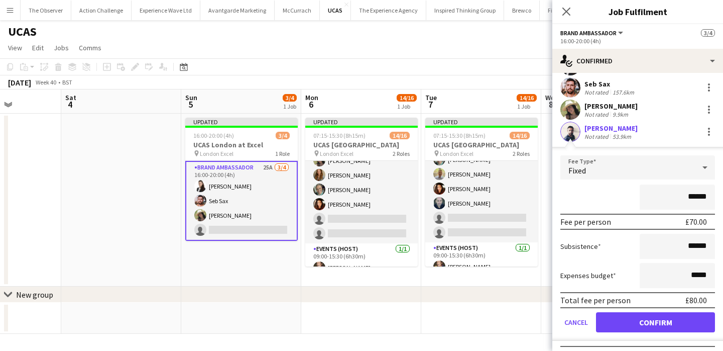
scroll to position [65, 0]
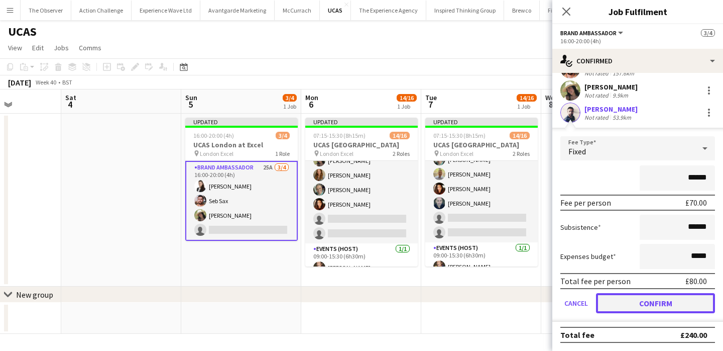
click at [639, 302] on button "Confirm" at bounding box center [655, 303] width 119 height 20
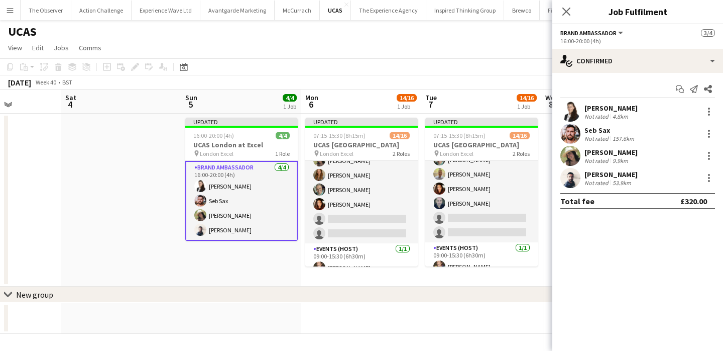
scroll to position [0, 0]
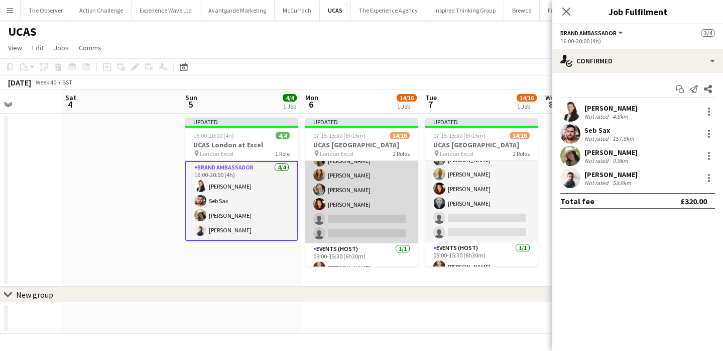
click at [389, 222] on app-card-role "Brand Ambassador 17A 13/15 07:15-15:15 (8h) david chittenden Jennifer Jonah Nat…" at bounding box center [361, 122] width 113 height 241
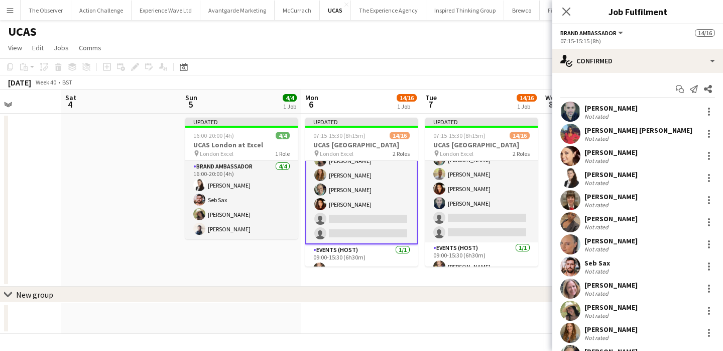
scroll to position [109, 0]
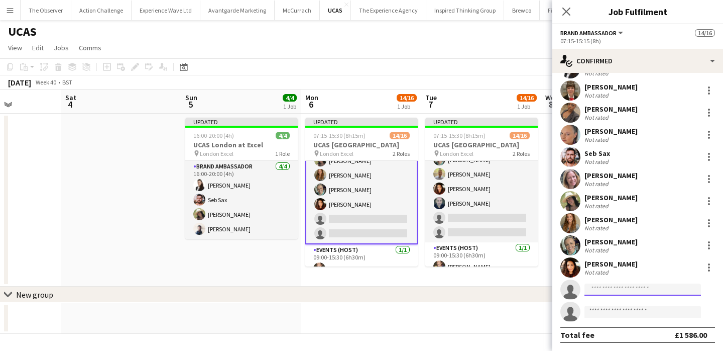
click at [623, 289] on input at bounding box center [643, 289] width 117 height 12
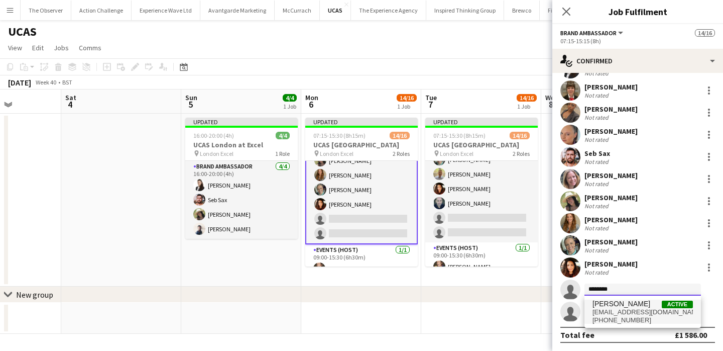
type input "********"
click at [622, 309] on span "glyntimberlake@hotmail.com" at bounding box center [643, 312] width 100 height 8
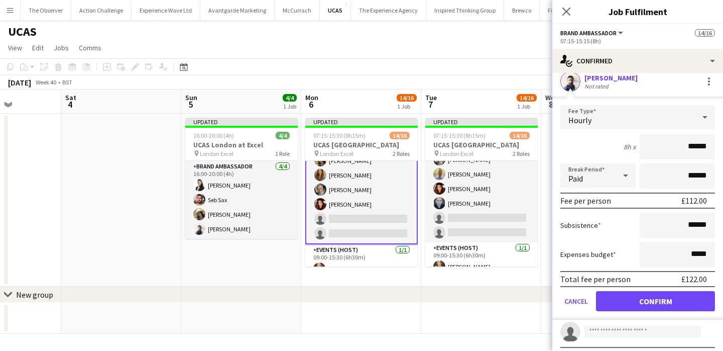
scroll to position [338, 0]
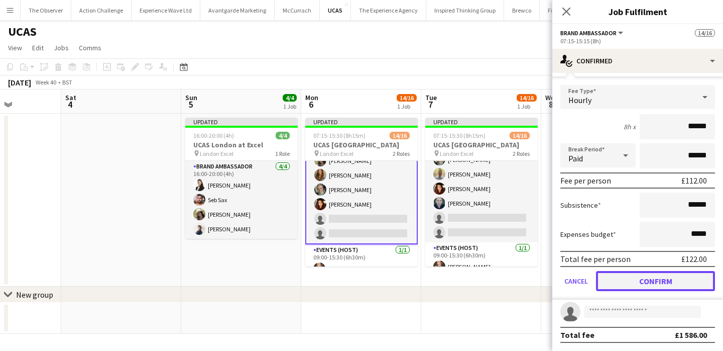
click at [645, 282] on button "Confirm" at bounding box center [655, 281] width 119 height 20
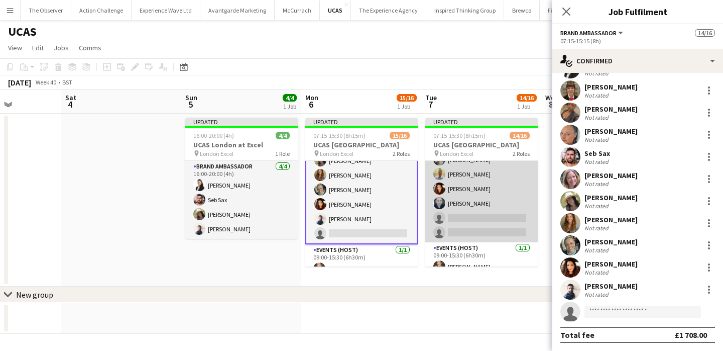
click at [507, 217] on app-card-role "Brand Ambassador 19A 13/15 07:15-15:15 (8h) Jennifer Jonah Mariia Legun Heather…" at bounding box center [481, 121] width 113 height 241
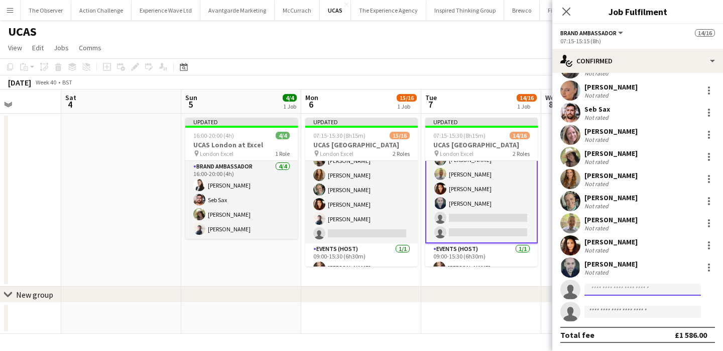
click at [641, 286] on input at bounding box center [643, 289] width 117 height 12
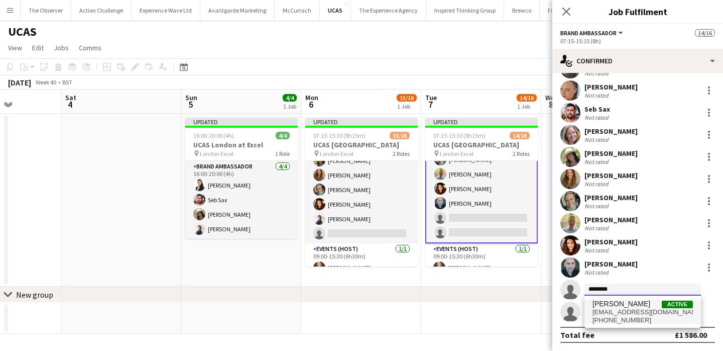
type input "********"
click at [633, 310] on span "glyntimberlake@hotmail.com" at bounding box center [643, 312] width 100 height 8
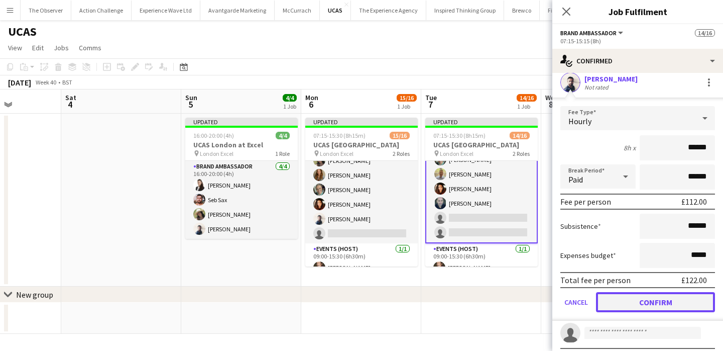
click at [641, 302] on button "Confirm" at bounding box center [655, 302] width 119 height 20
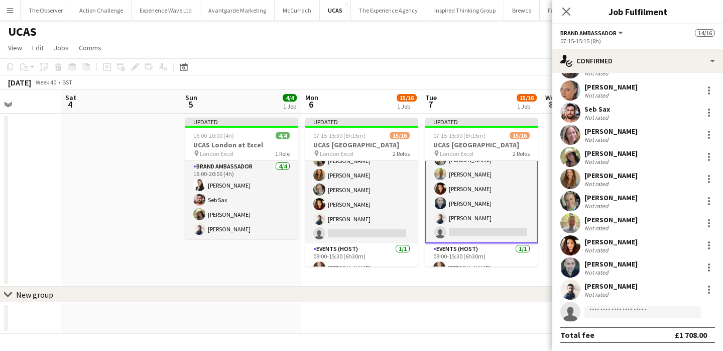
scroll to position [109, 0]
click at [465, 288] on div "chevron-right New group" at bounding box center [361, 294] width 723 height 16
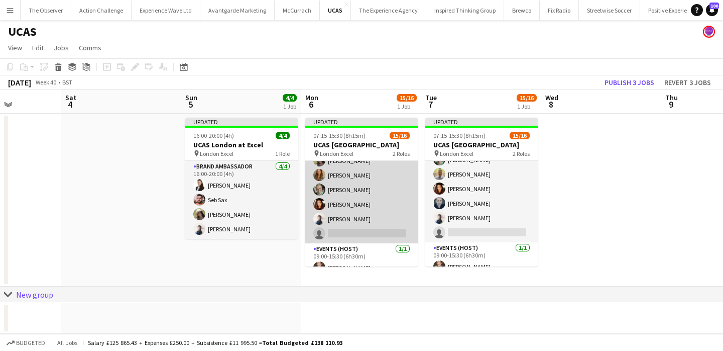
click at [384, 232] on app-card-role "Brand Ambassador 17A 14/15 07:15-15:15 (8h) david chittenden Jennifer Jonah Nat…" at bounding box center [361, 122] width 113 height 241
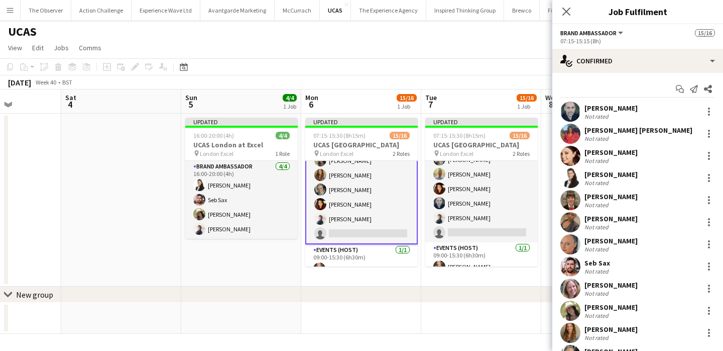
scroll to position [109, 0]
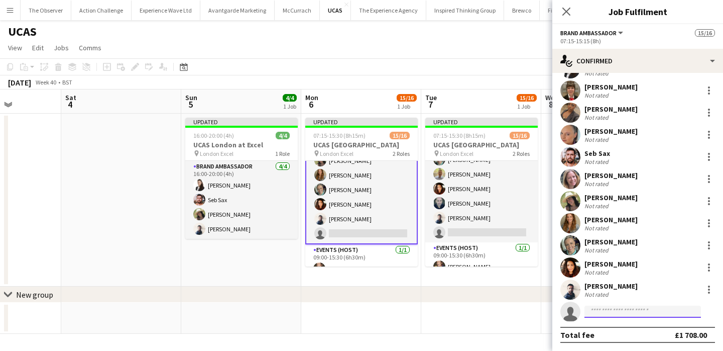
click at [626, 308] on input at bounding box center [643, 311] width 117 height 12
type input "**********"
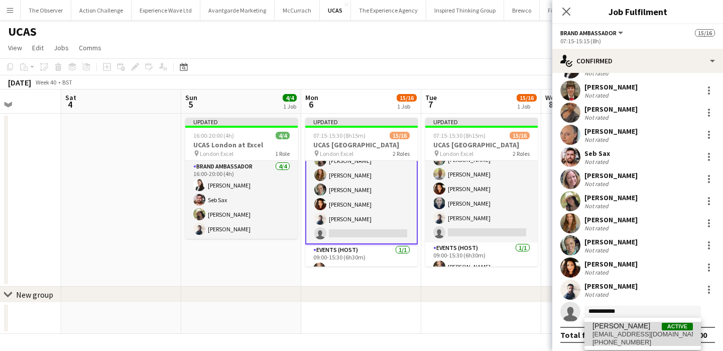
click at [630, 335] on span "colindmarshall@me.com" at bounding box center [643, 334] width 100 height 8
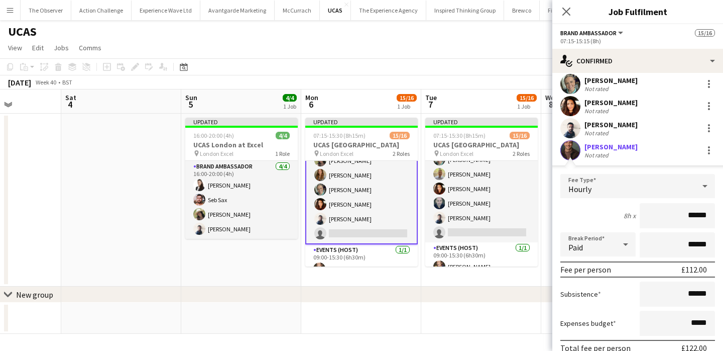
scroll to position [338, 0]
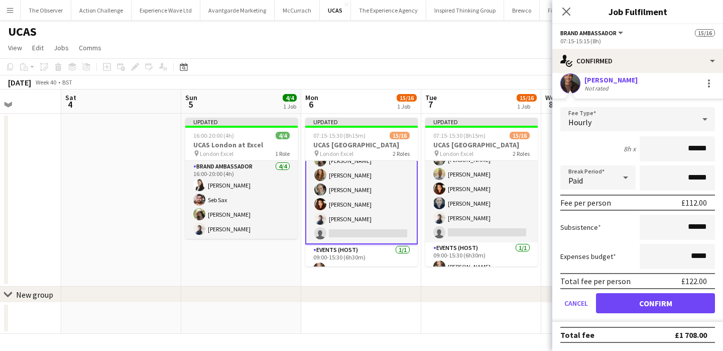
click at [651, 313] on form "Fee Type Hourly 8h x ****** Break Period Paid ****** Fee per person £112.00 Sub…" at bounding box center [638, 214] width 171 height 214
click at [652, 304] on button "Confirm" at bounding box center [655, 303] width 119 height 20
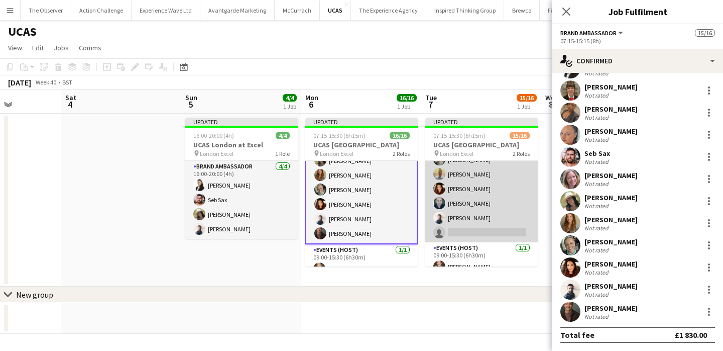
click at [501, 231] on app-card-role "Brand Ambassador 19A 14/15 07:15-15:15 (8h) Jennifer Jonah Mariia Legun Heather…" at bounding box center [481, 121] width 113 height 241
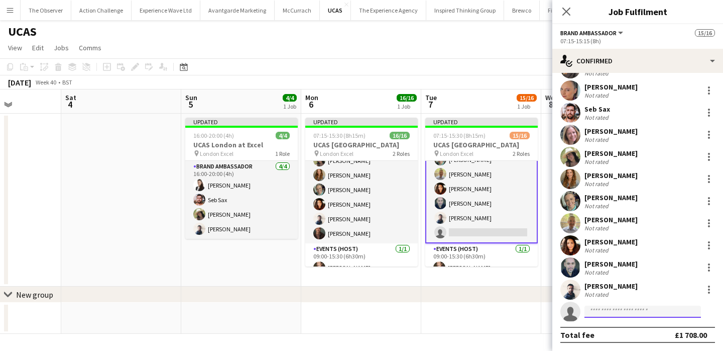
click at [631, 310] on input at bounding box center [643, 311] width 117 height 12
type input "**********"
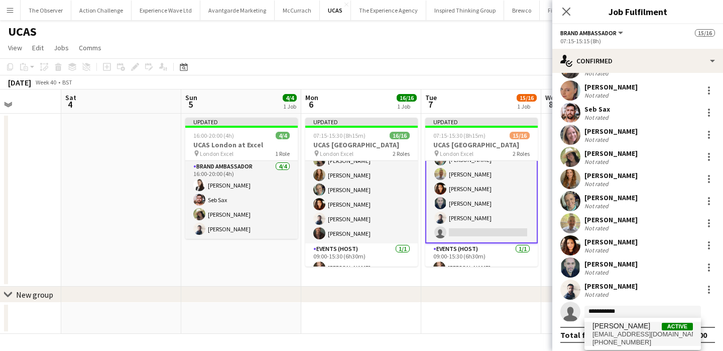
click at [637, 323] on span "Colin Marshall Active" at bounding box center [643, 325] width 100 height 9
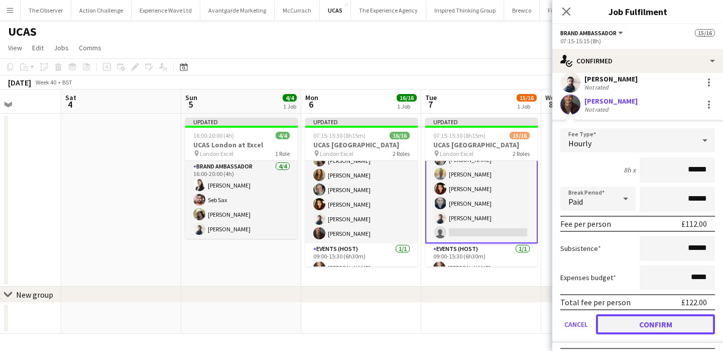
click at [637, 321] on button "Confirm" at bounding box center [655, 324] width 119 height 20
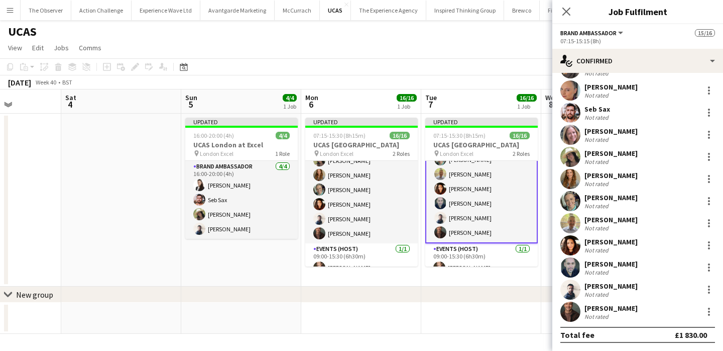
scroll to position [109, 0]
click at [473, 305] on app-date-cell at bounding box center [481, 317] width 120 height 31
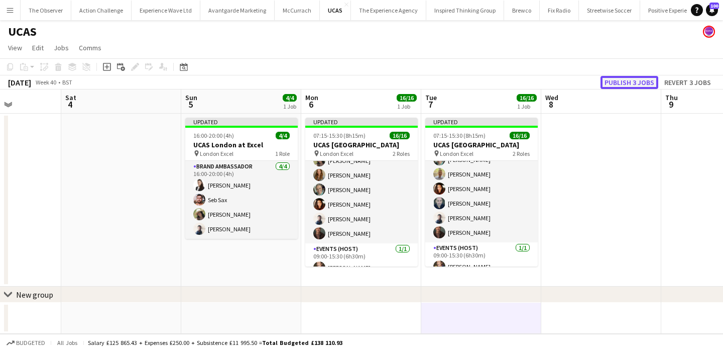
click at [644, 80] on button "Publish 3 jobs" at bounding box center [630, 82] width 58 height 13
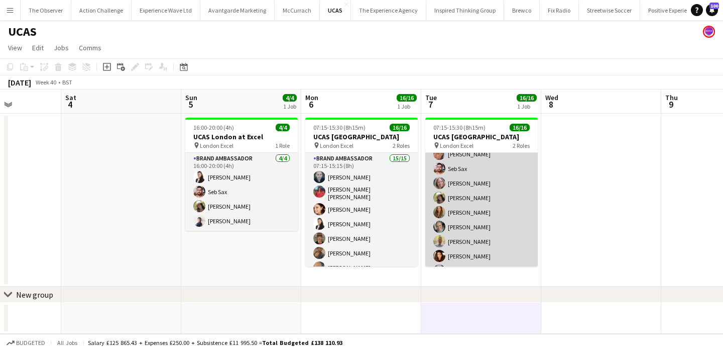
scroll to position [0, 0]
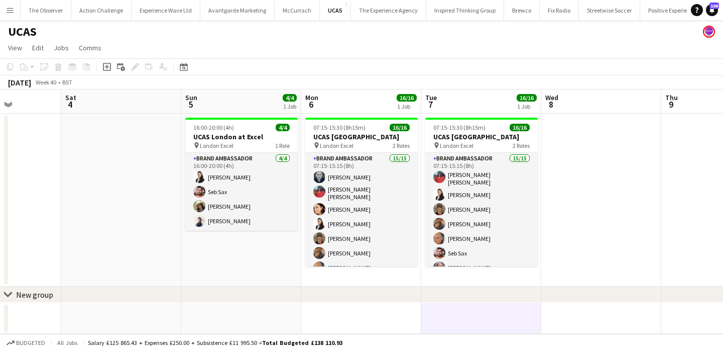
click at [6, 10] on button "Menu" at bounding box center [10, 10] width 20 height 20
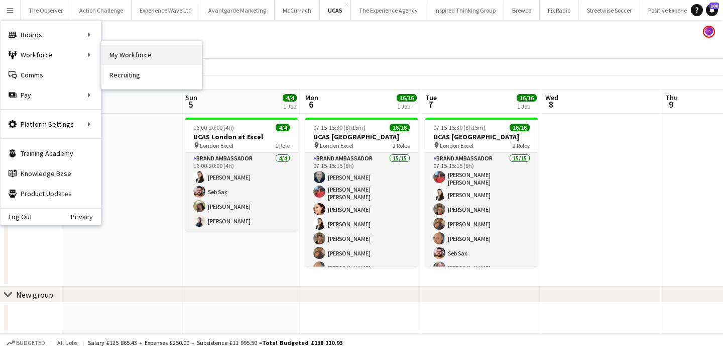
click at [143, 63] on link "My Workforce" at bounding box center [151, 55] width 100 height 20
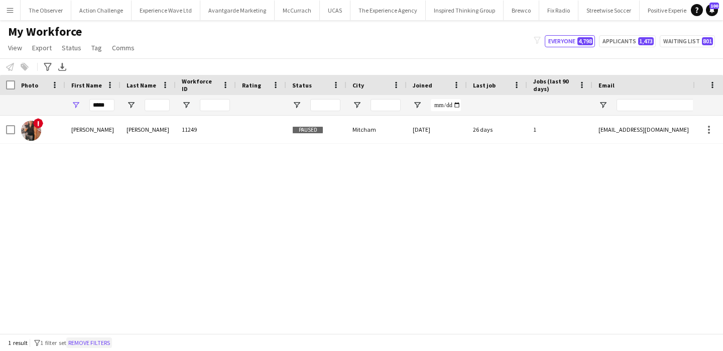
click at [85, 341] on button "Remove filters" at bounding box center [89, 342] width 46 height 11
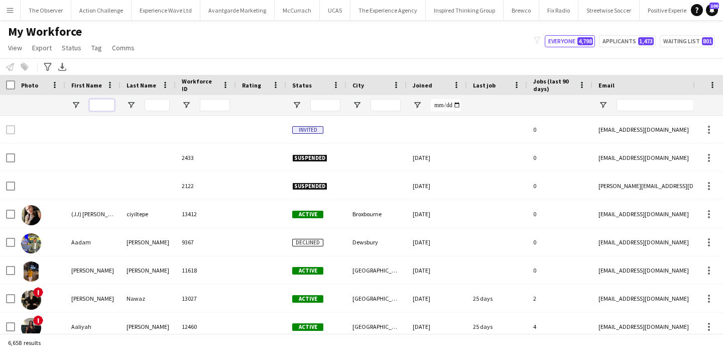
click at [93, 106] on input "First Name Filter Input" at bounding box center [101, 105] width 25 height 12
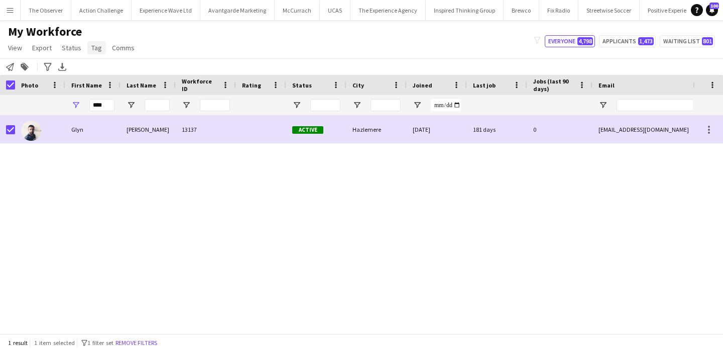
click at [95, 52] on link "Tag" at bounding box center [96, 47] width 19 height 13
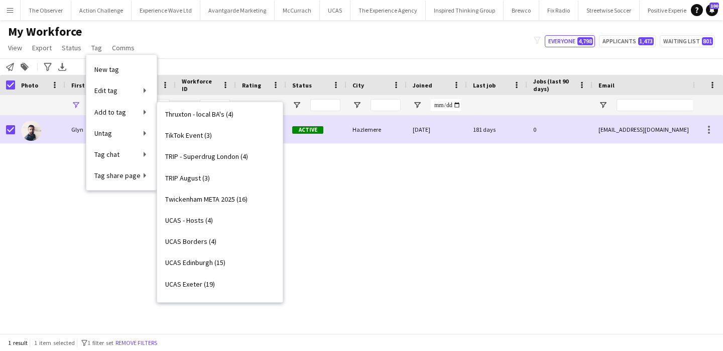
scroll to position [1875, 0]
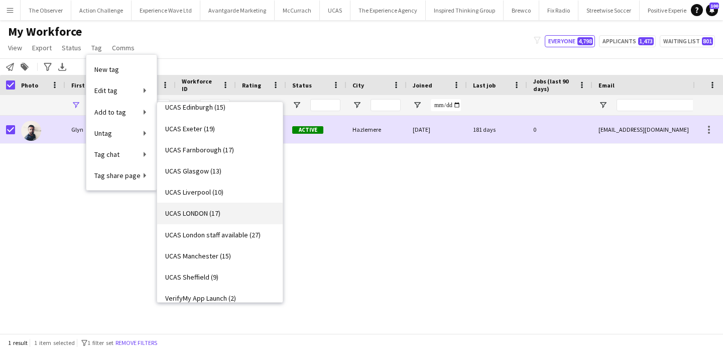
click at [244, 217] on link "UCAS LONDON (17)" at bounding box center [220, 212] width 126 height 21
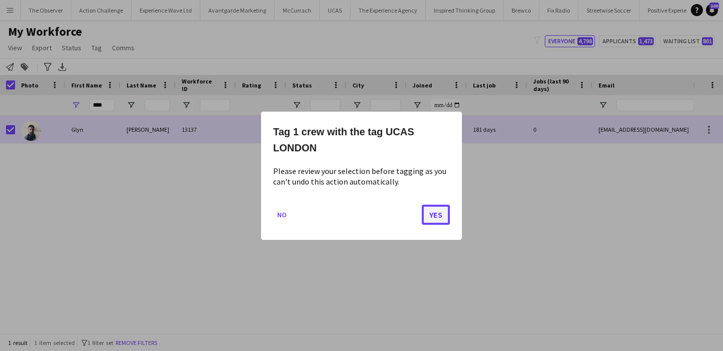
click at [426, 218] on button "Yes" at bounding box center [436, 214] width 28 height 20
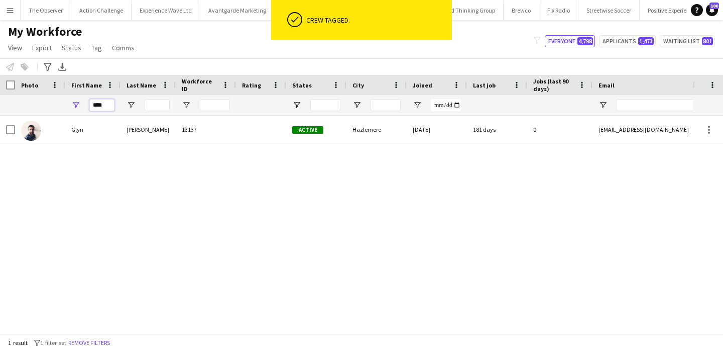
click at [108, 105] on input "****" at bounding box center [101, 105] width 25 height 12
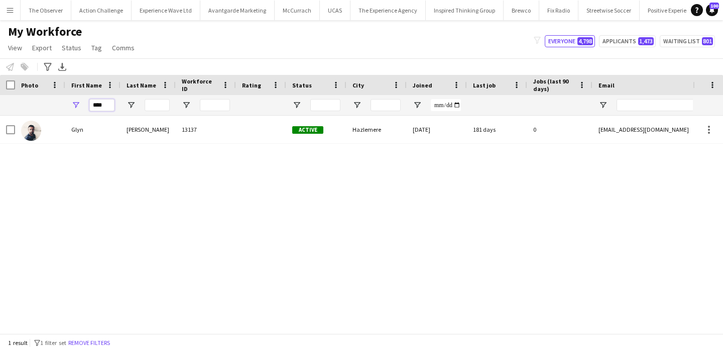
click at [108, 105] on input "****" at bounding box center [101, 105] width 25 height 12
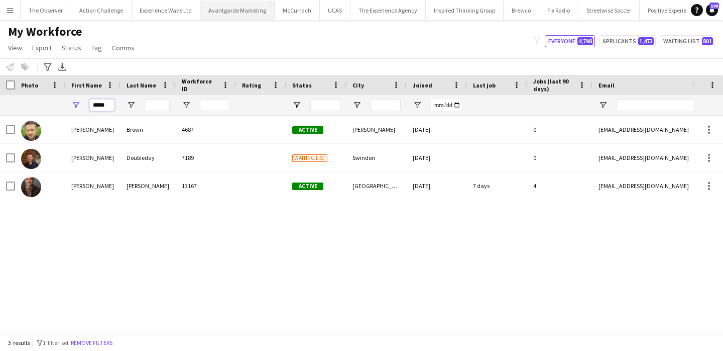
type input "*****"
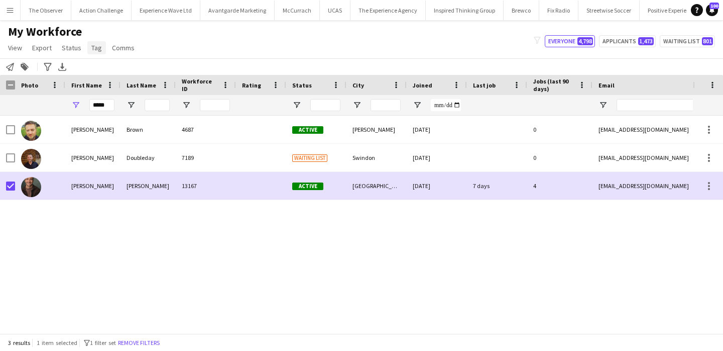
click at [98, 45] on span "Tag" at bounding box center [96, 47] width 11 height 9
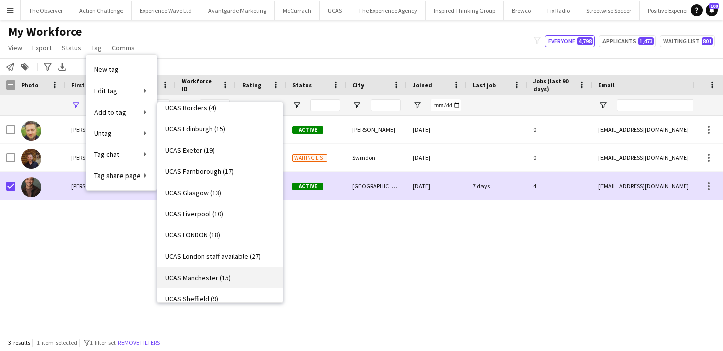
scroll to position [1846, 0]
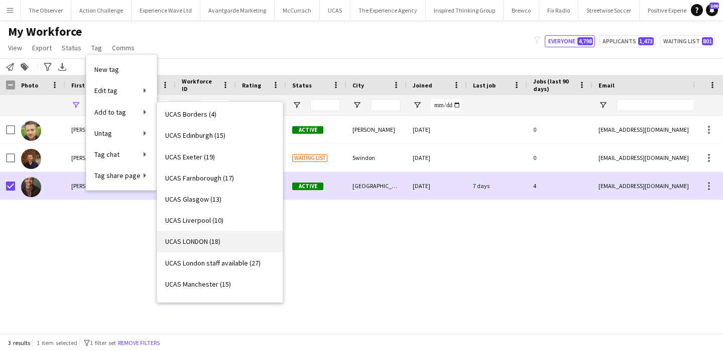
click at [230, 239] on link "UCAS LONDON (18)" at bounding box center [220, 241] width 126 height 21
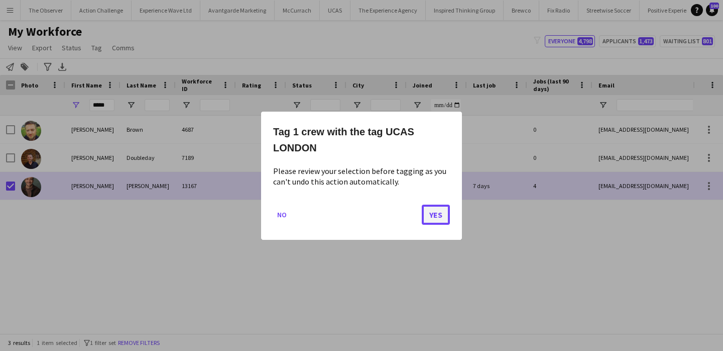
click at [427, 209] on button "Yes" at bounding box center [436, 214] width 28 height 20
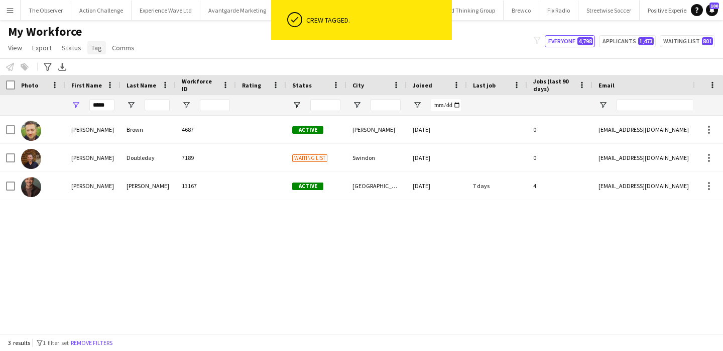
click at [93, 48] on span "Tag" at bounding box center [96, 47] width 11 height 9
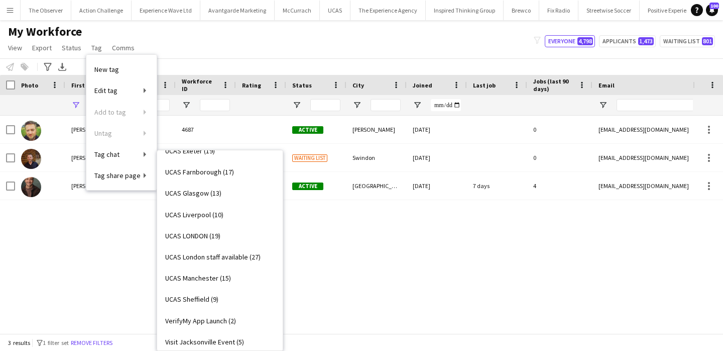
scroll to position [1905, 0]
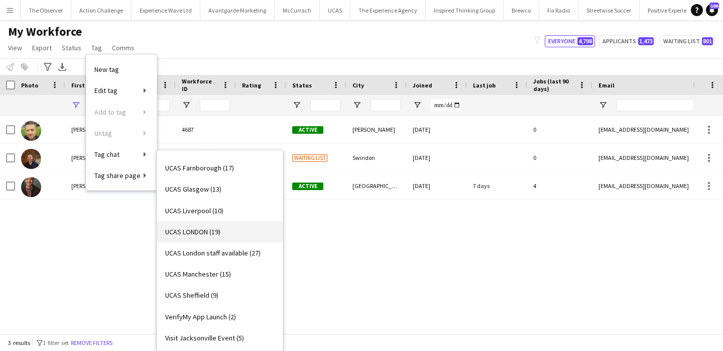
click at [244, 236] on link "UCAS LONDON (19)" at bounding box center [220, 231] width 126 height 21
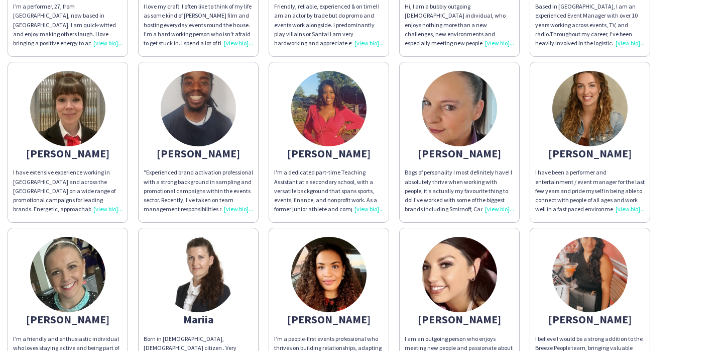
scroll to position [188, 0]
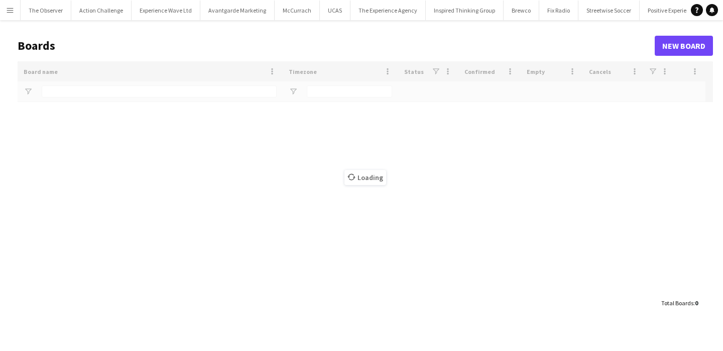
type input "**"
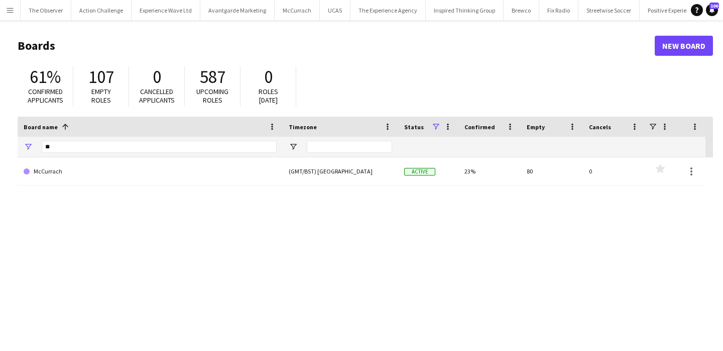
click at [12, 7] on app-icon "Menu" at bounding box center [10, 10] width 8 height 8
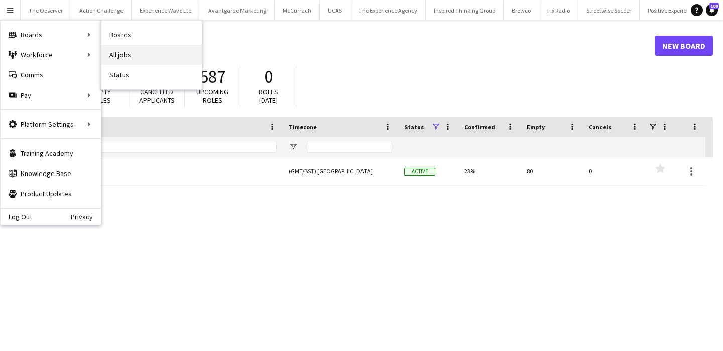
click at [115, 52] on link "All jobs" at bounding box center [151, 55] width 100 height 20
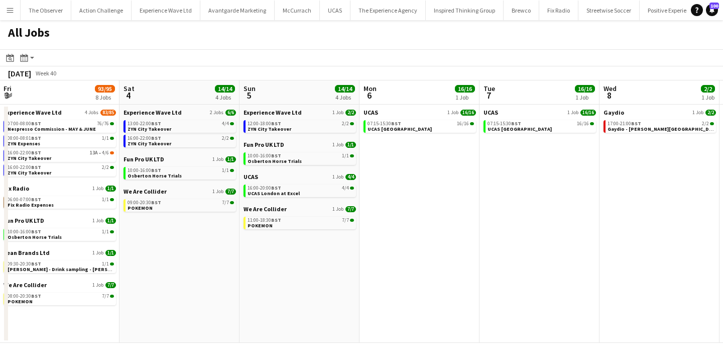
scroll to position [0, 482]
click at [427, 125] on div "07:15-15:30 BST 16/16" at bounding box center [420, 123] width 106 height 5
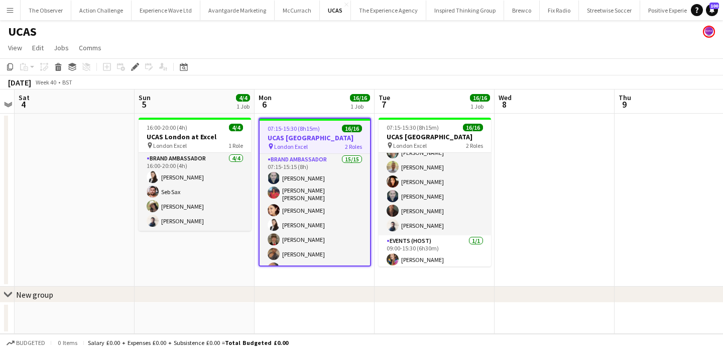
click at [10, 7] on app-icon "Menu" at bounding box center [10, 10] width 8 height 8
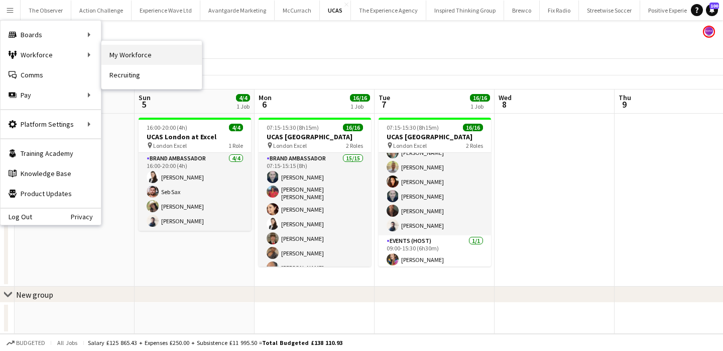
click at [119, 61] on link "My Workforce" at bounding box center [151, 55] width 100 height 20
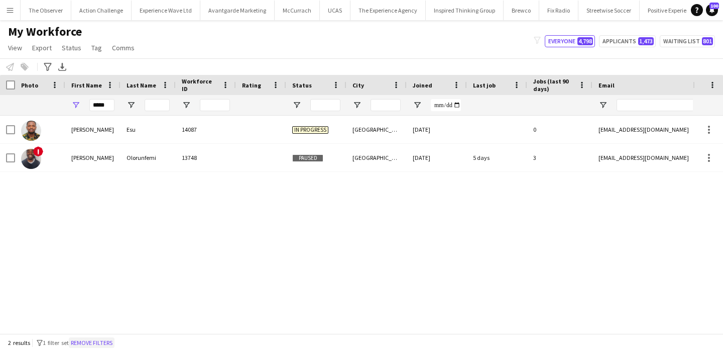
click at [88, 343] on button "Remove filters" at bounding box center [92, 342] width 46 height 11
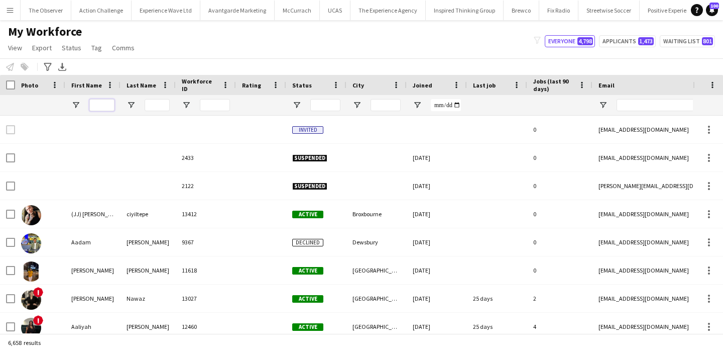
click at [100, 109] on input "First Name Filter Input" at bounding box center [101, 105] width 25 height 12
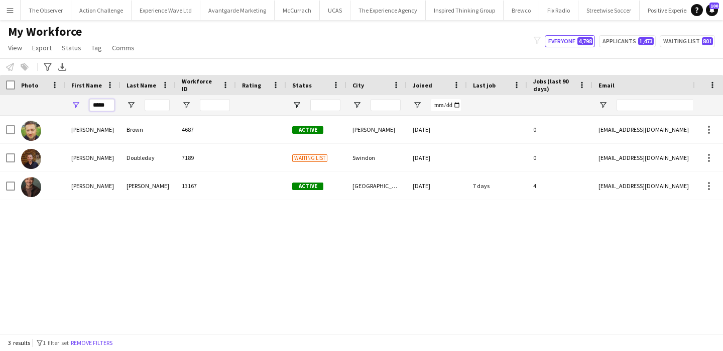
type input "*****"
click at [160, 108] on input "Last Name Filter Input" at bounding box center [157, 105] width 25 height 12
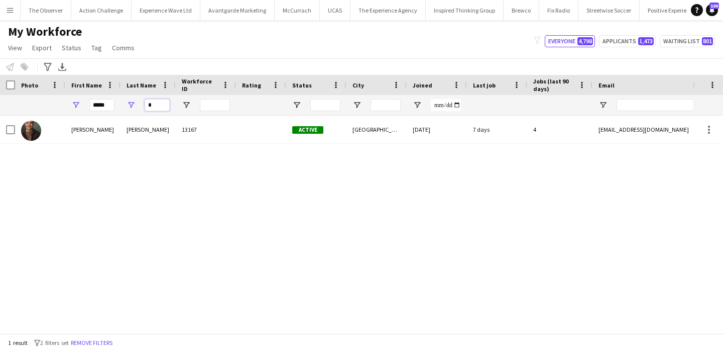
type input "*"
click at [181, 150] on div "Colin Marshall 13167 Active Wembley 27-02-2025 7 days 4 colindmarshall@me.com +…" at bounding box center [346, 224] width 693 height 217
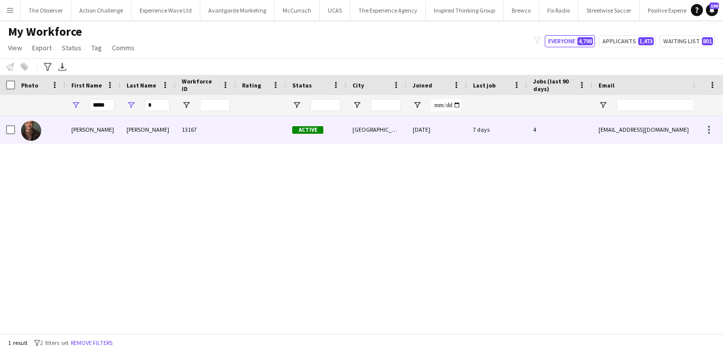
click at [184, 138] on div "13167" at bounding box center [206, 130] width 60 height 28
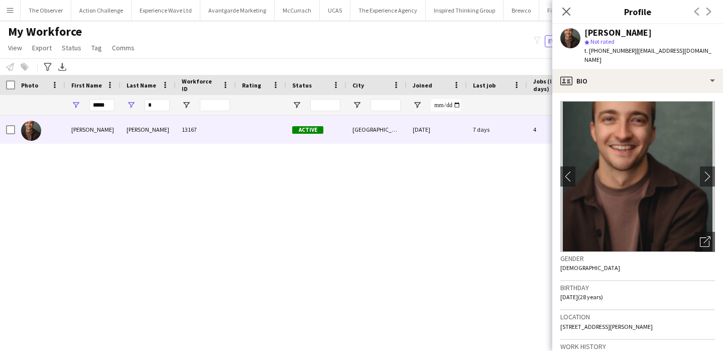
click at [658, 52] on span "| colindmarshall@me.com" at bounding box center [648, 55] width 127 height 17
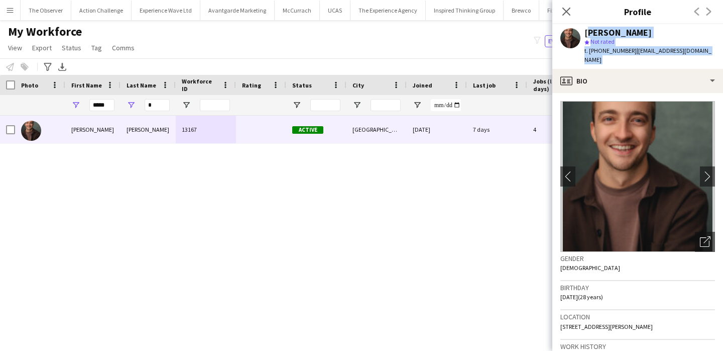
drag, startPoint x: 658, startPoint y: 52, endPoint x: 654, endPoint y: 31, distance: 21.0
click at [654, 31] on div "Colin Marshall star Not rated t. +447951544517 | colindmarshall@me.com" at bounding box center [650, 46] width 131 height 37
copy app-crew-profile "Colin Marshall star Not rated t. +447951544517 | colindmarshall@me.com profile"
click at [113, 106] on input "*****" at bounding box center [101, 105] width 25 height 12
click at [112, 106] on input "*****" at bounding box center [101, 105] width 25 height 12
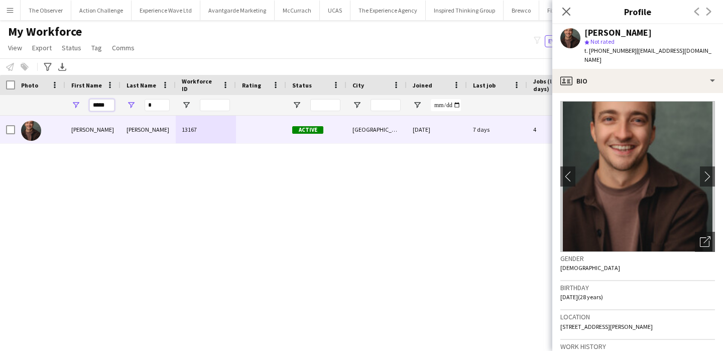
click at [112, 106] on input "*****" at bounding box center [101, 105] width 25 height 12
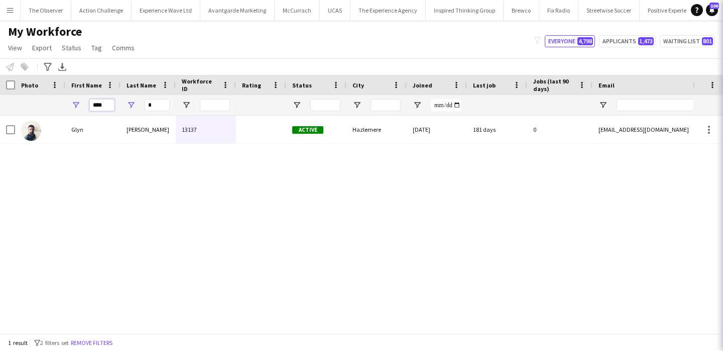
type input "****"
click at [164, 106] on input "*" at bounding box center [157, 105] width 25 height 12
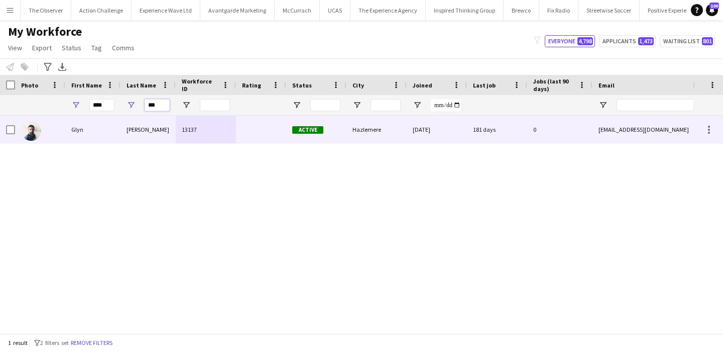
type input "***"
click at [170, 135] on div "Timberlake" at bounding box center [148, 130] width 55 height 28
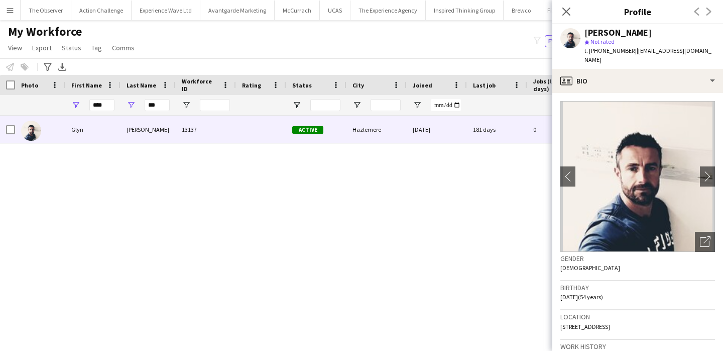
click at [613, 46] on div "t. +4407808152475 | glyntimberlake@hotmail.com" at bounding box center [650, 55] width 131 height 18
click at [613, 52] on span "t. +4407808152475" at bounding box center [611, 51] width 52 height 8
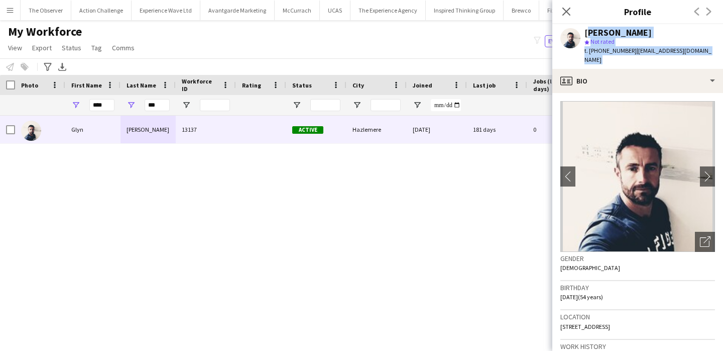
drag, startPoint x: 613, startPoint y: 52, endPoint x: 610, endPoint y: 36, distance: 16.4
click at [610, 36] on div "Glyn Timberlake star Not rated t. +4407808152475 | glyntimberlake@hotmail.com" at bounding box center [650, 46] width 131 height 37
copy app-crew-profile "Glyn Timberlake star Not rated t. +4407808152475 | glyntimberlake@hotmail.com p…"
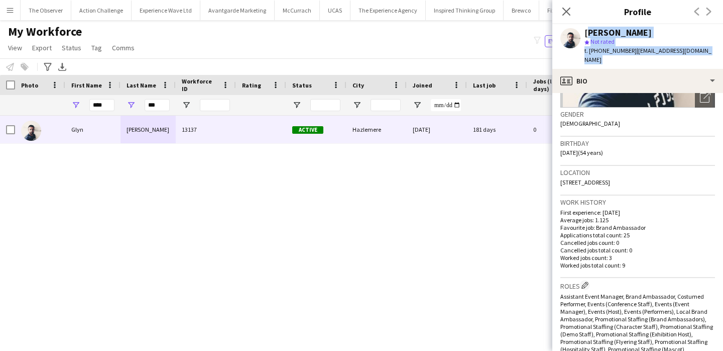
scroll to position [592, 0]
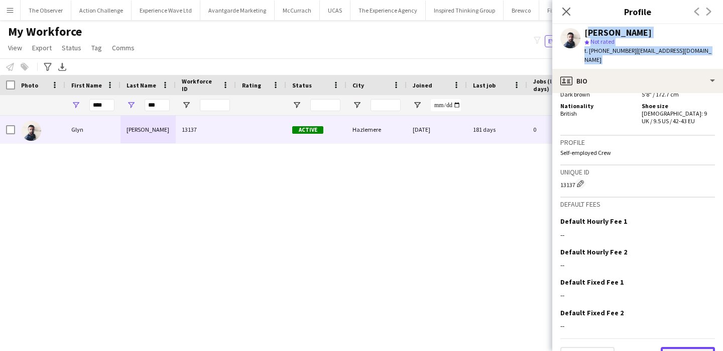
click at [677, 347] on button "Next" at bounding box center [688, 357] width 54 height 20
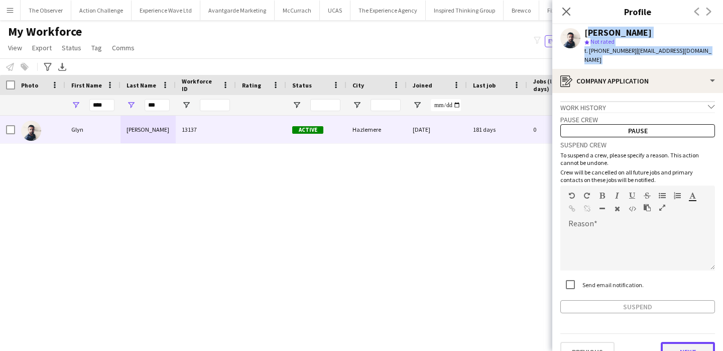
click at [680, 342] on button "Next" at bounding box center [688, 352] width 54 height 20
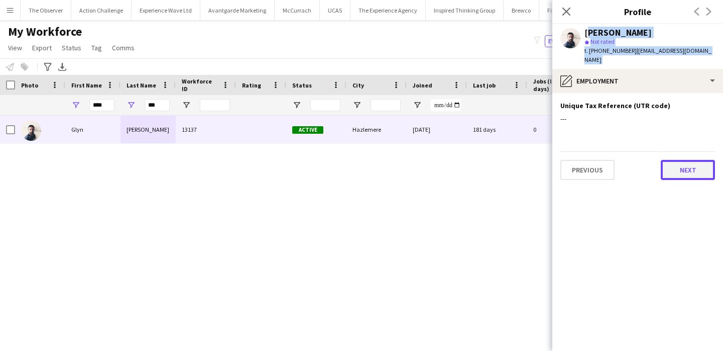
click at [681, 160] on button "Next" at bounding box center [688, 170] width 54 height 20
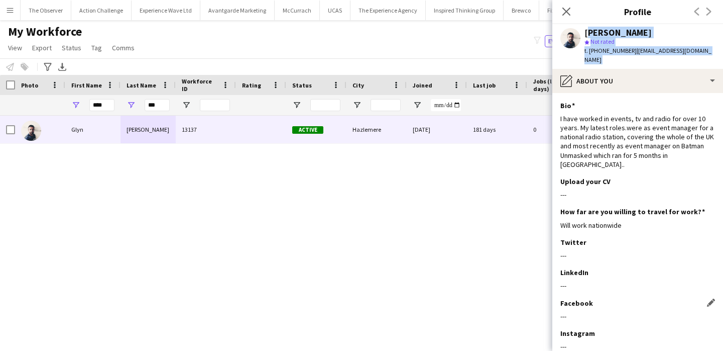
scroll to position [56, 0]
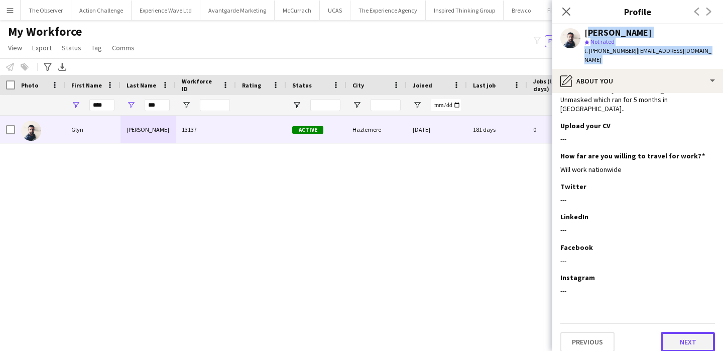
click at [673, 332] on button "Next" at bounding box center [688, 342] width 54 height 20
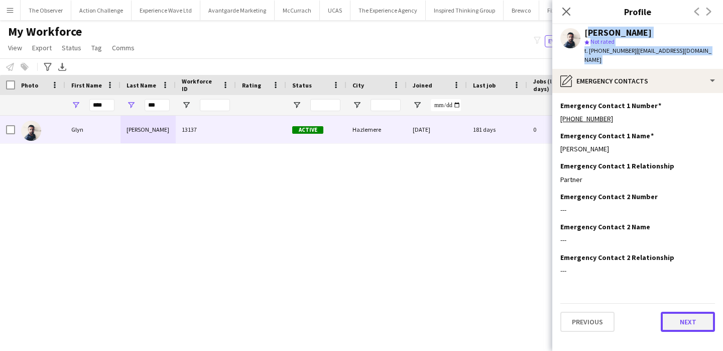
click at [687, 311] on button "Next" at bounding box center [688, 321] width 54 height 20
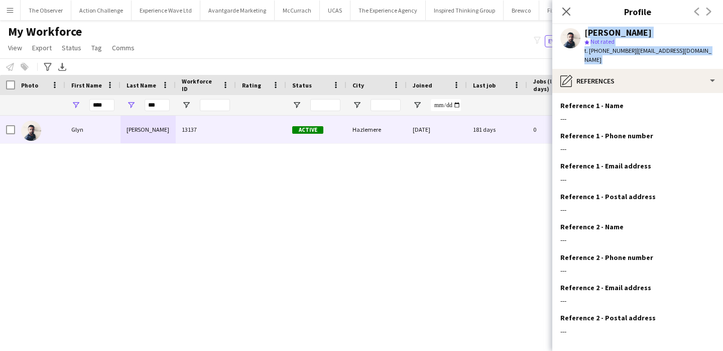
scroll to position [40, 0]
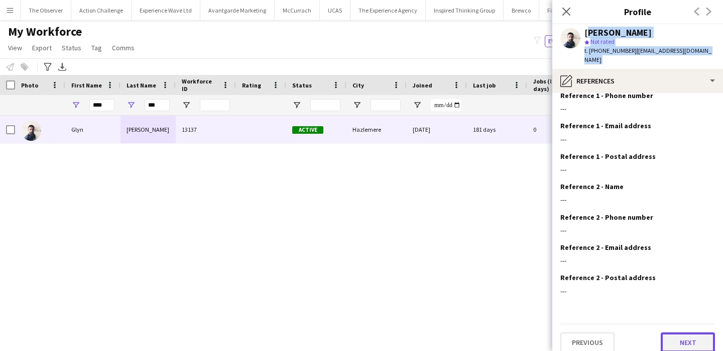
click at [688, 333] on button "Next" at bounding box center [688, 342] width 54 height 20
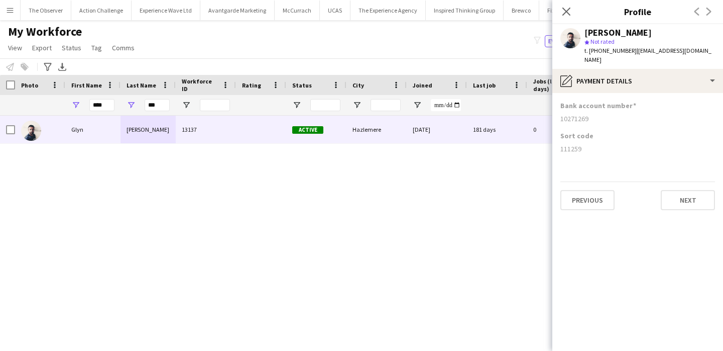
click at [683, 201] on app-section-data-types "Bank account number 10271269 Sort code 111259 Previous Next" at bounding box center [638, 222] width 171 height 258
click at [683, 192] on button "Next" at bounding box center [688, 200] width 54 height 20
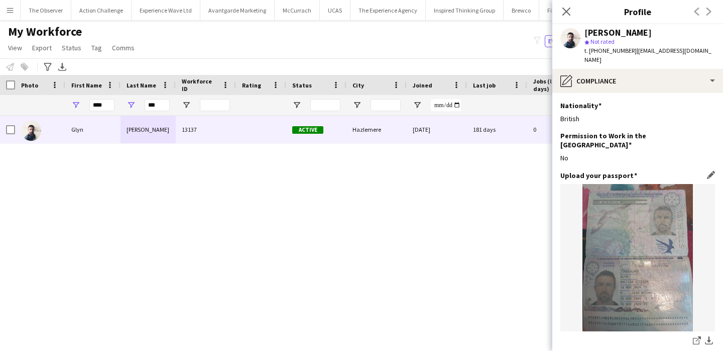
scroll to position [134, 0]
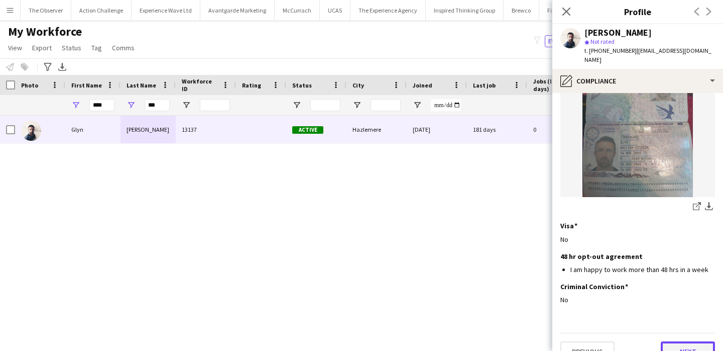
click at [698, 341] on button "Next" at bounding box center [688, 351] width 54 height 20
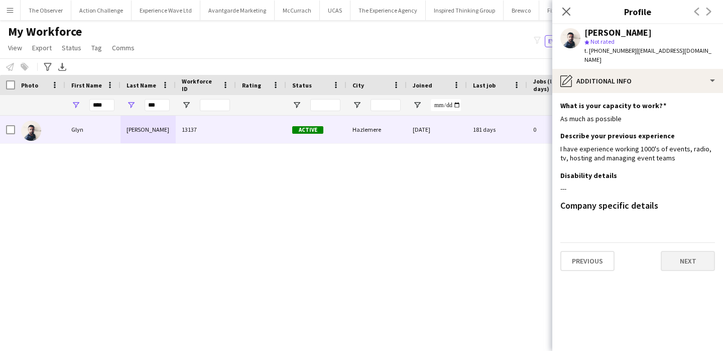
scroll to position [0, 0]
click at [694, 251] on button "Next" at bounding box center [688, 261] width 54 height 20
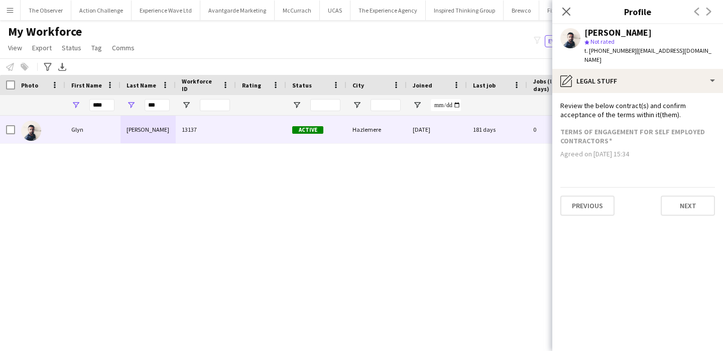
click at [691, 208] on app-section-data-types "Review the below contract(s) and confirm acceptance of the terms within it(them…" at bounding box center [638, 222] width 171 height 258
click at [688, 200] on button "Next" at bounding box center [688, 205] width 54 height 20
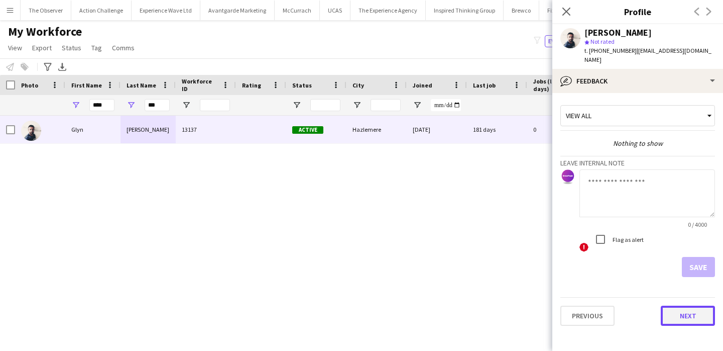
click at [694, 305] on button "Next" at bounding box center [688, 315] width 54 height 20
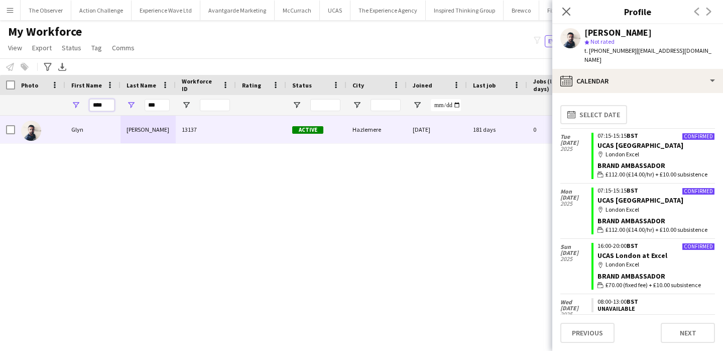
click at [103, 106] on input "****" at bounding box center [101, 105] width 25 height 12
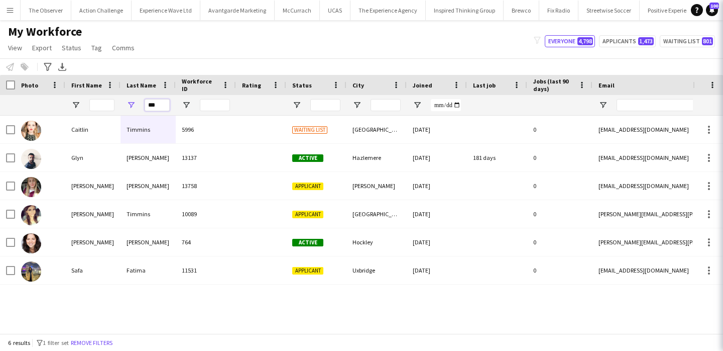
click at [155, 107] on input "***" at bounding box center [157, 105] width 25 height 12
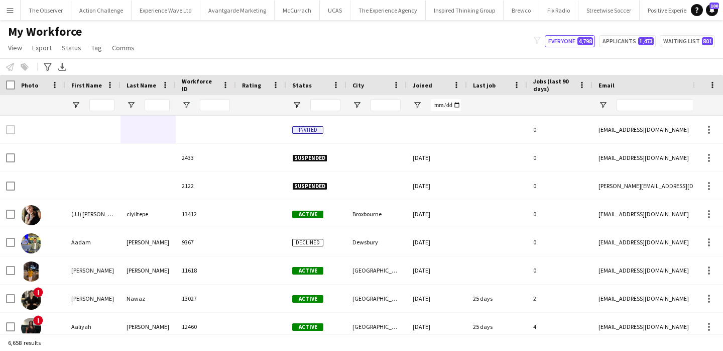
click at [94, 98] on div at bounding box center [101, 105] width 25 height 20
click at [97, 108] on input "First Name Filter Input" at bounding box center [101, 105] width 25 height 12
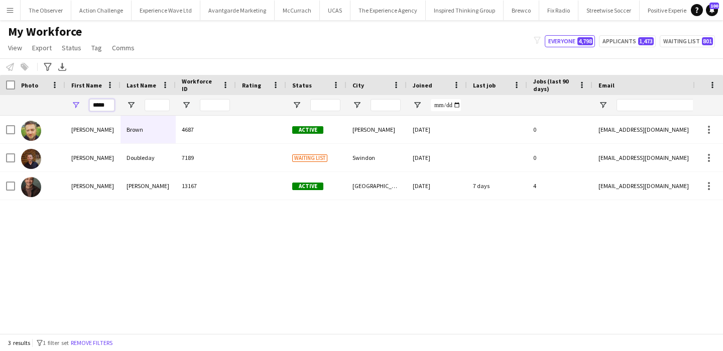
type input "*****"
click at [158, 107] on input "Last Name Filter Input" at bounding box center [157, 105] width 25 height 12
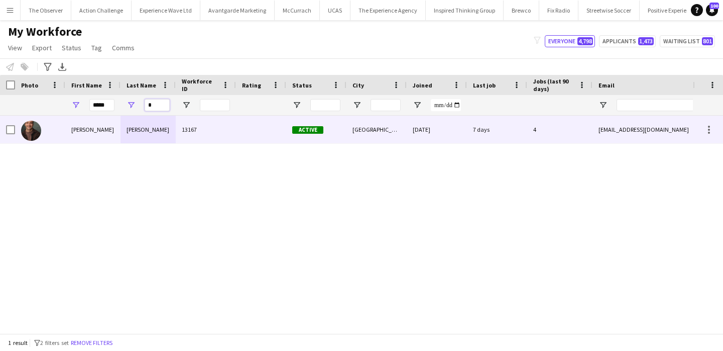
type input "*"
click at [174, 135] on div "Marshall" at bounding box center [148, 130] width 55 height 28
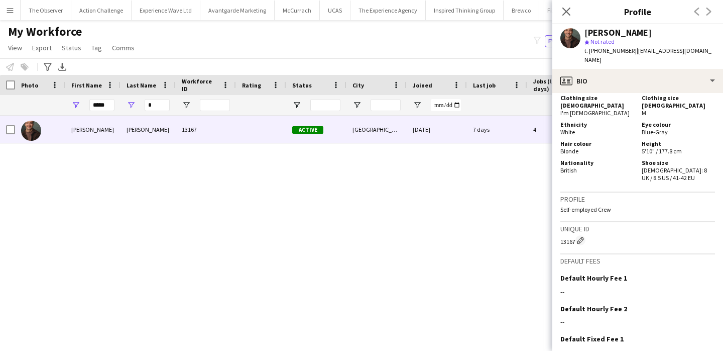
scroll to position [700, 0]
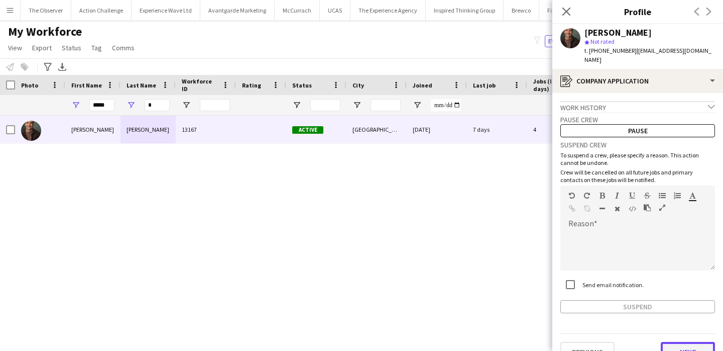
click at [700, 342] on button "Next" at bounding box center [688, 352] width 54 height 20
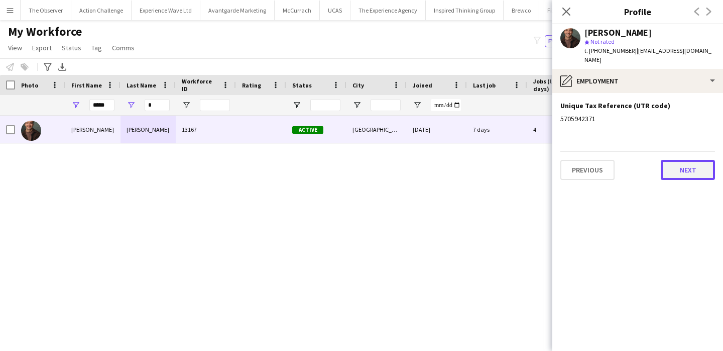
click at [691, 165] on button "Next" at bounding box center [688, 170] width 54 height 20
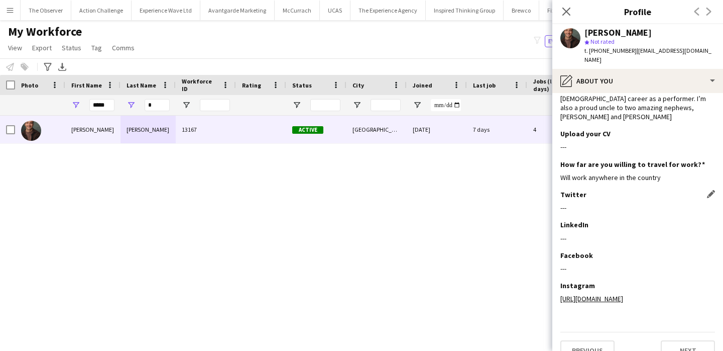
scroll to position [111, 0]
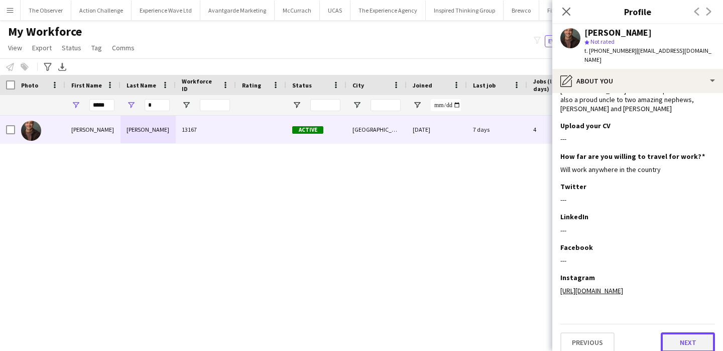
click at [693, 332] on button "Next" at bounding box center [688, 342] width 54 height 20
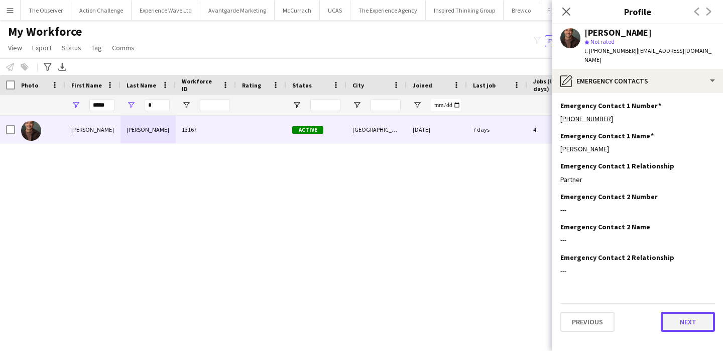
click at [693, 312] on button "Next" at bounding box center [688, 321] width 54 height 20
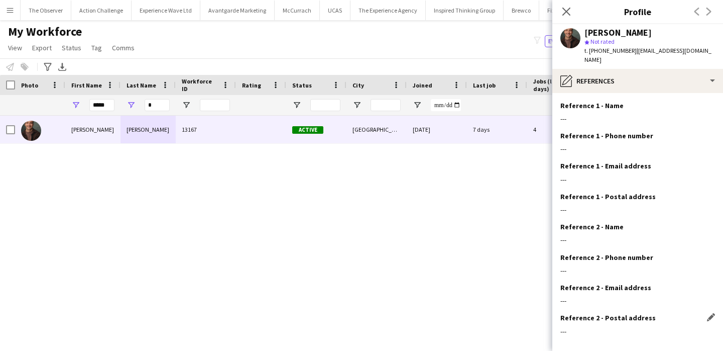
scroll to position [40, 0]
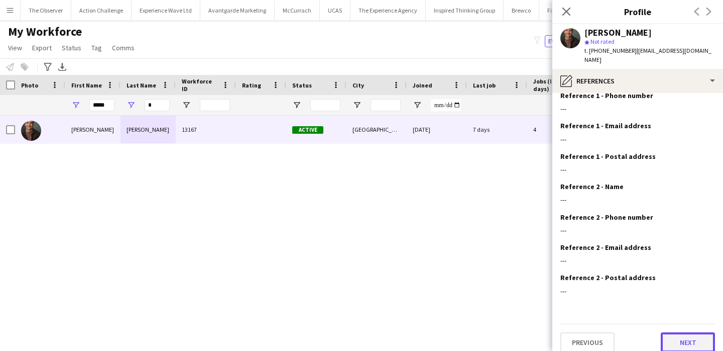
click at [697, 332] on button "Next" at bounding box center [688, 342] width 54 height 20
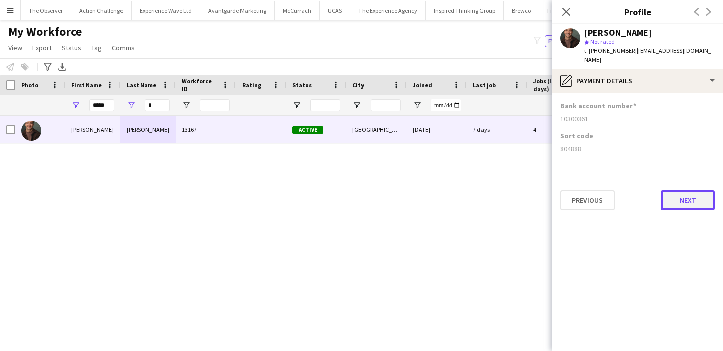
click at [692, 195] on button "Next" at bounding box center [688, 200] width 54 height 20
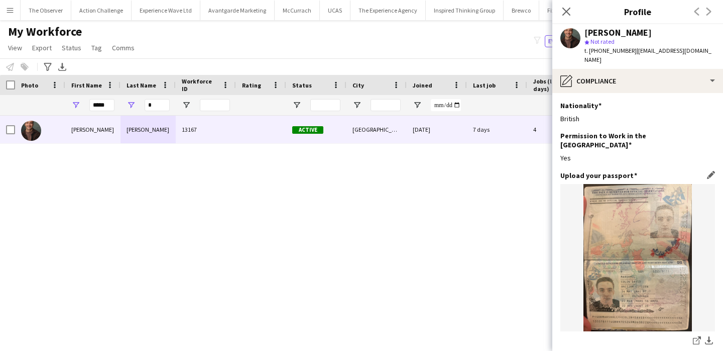
scroll to position [174, 0]
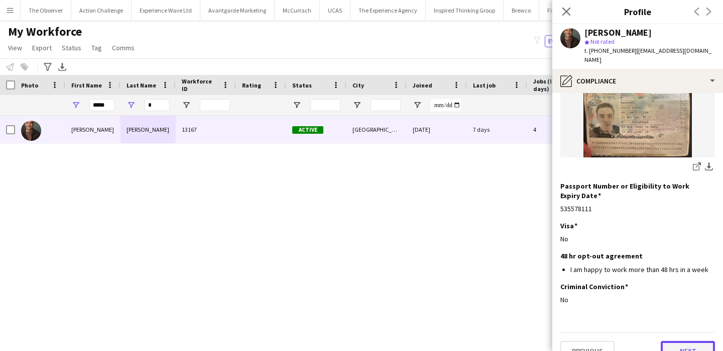
click at [689, 341] on button "Next" at bounding box center [688, 351] width 54 height 20
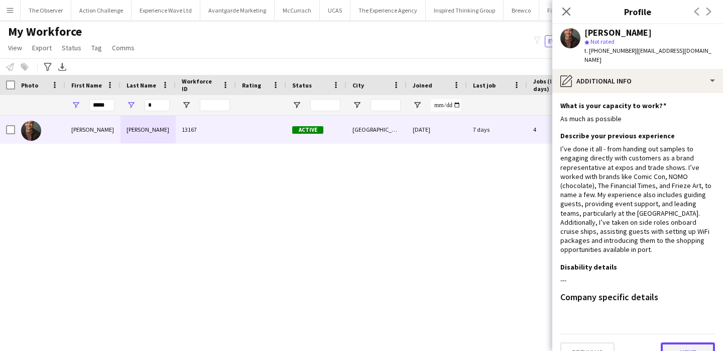
click at [696, 342] on button "Next" at bounding box center [688, 352] width 54 height 20
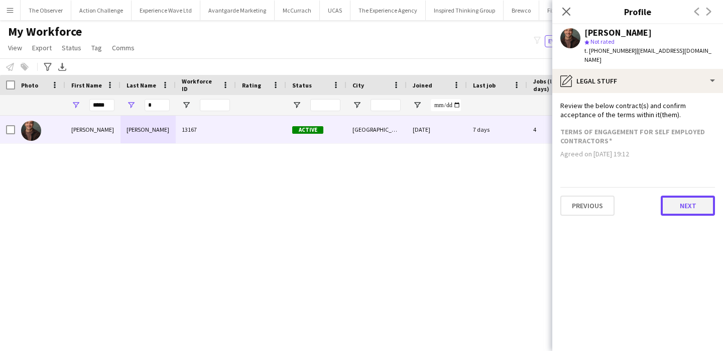
click at [694, 200] on button "Next" at bounding box center [688, 205] width 54 height 20
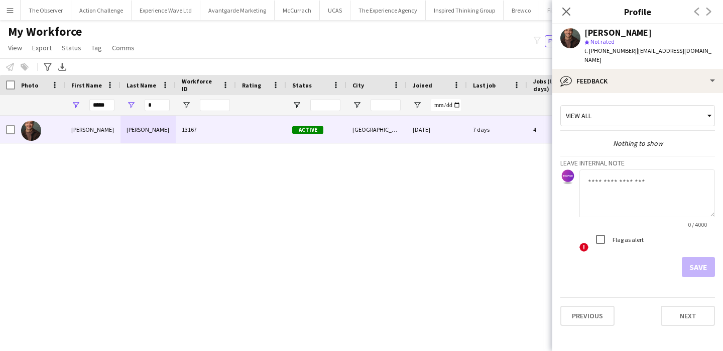
click at [686, 297] on div "Previous Next" at bounding box center [638, 311] width 155 height 29
click at [686, 305] on button "Next" at bounding box center [688, 315] width 54 height 20
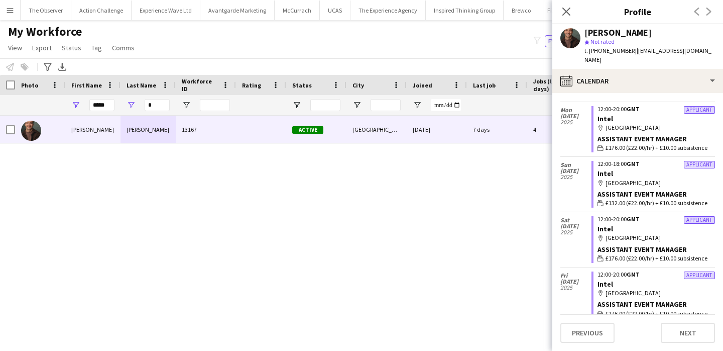
scroll to position [28, 0]
click at [100, 109] on input "*****" at bounding box center [101, 105] width 25 height 12
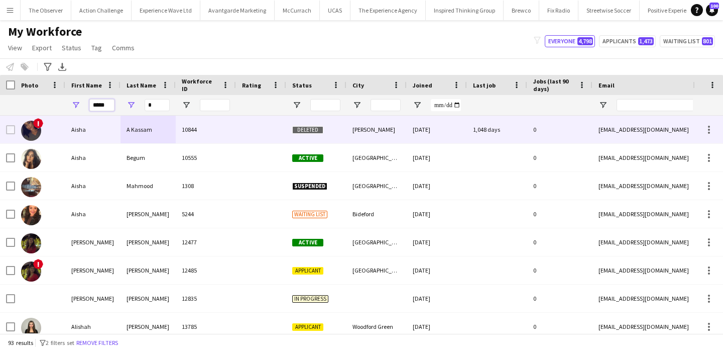
type input "*****"
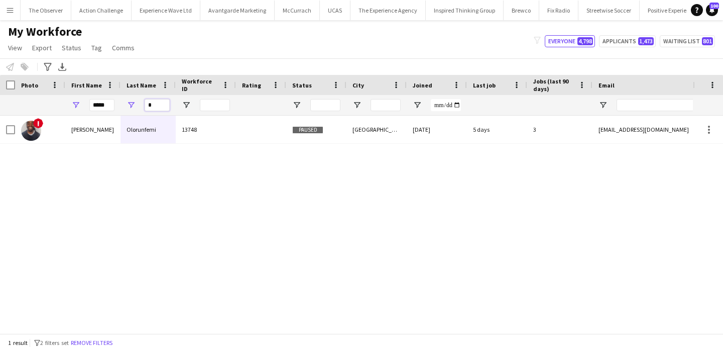
click at [156, 109] on input "*" at bounding box center [157, 105] width 25 height 12
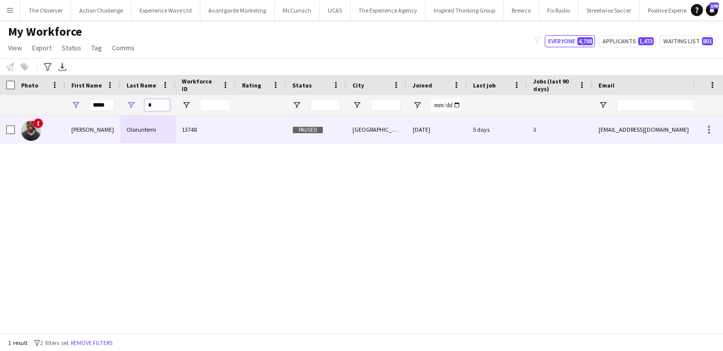
type input "*"
click at [173, 140] on div "Olorunfemi" at bounding box center [148, 130] width 55 height 28
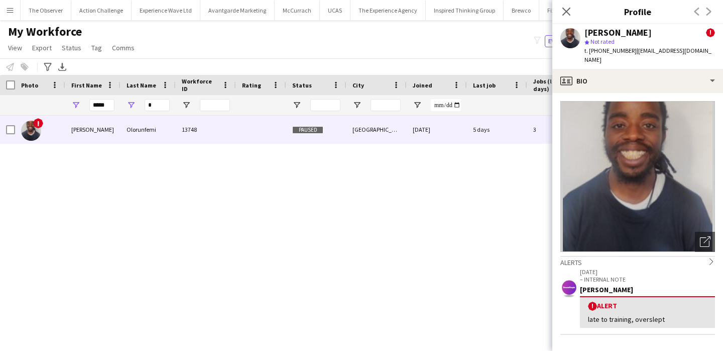
click at [614, 37] on div "Isaac Olorunfemi" at bounding box center [618, 32] width 67 height 9
copy div "Olorunfemi"
click at [14, 8] on button "Menu" at bounding box center [10, 10] width 20 height 20
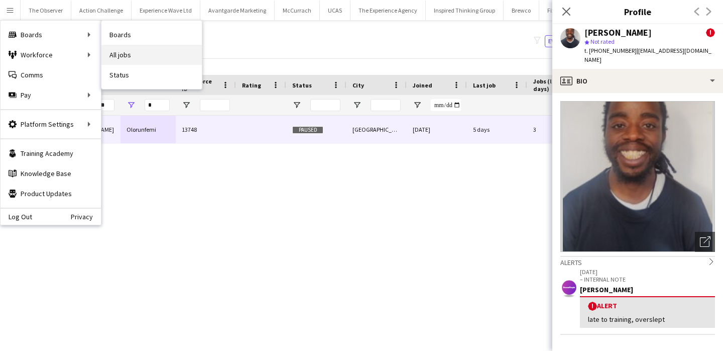
click at [116, 48] on link "All jobs" at bounding box center [151, 55] width 100 height 20
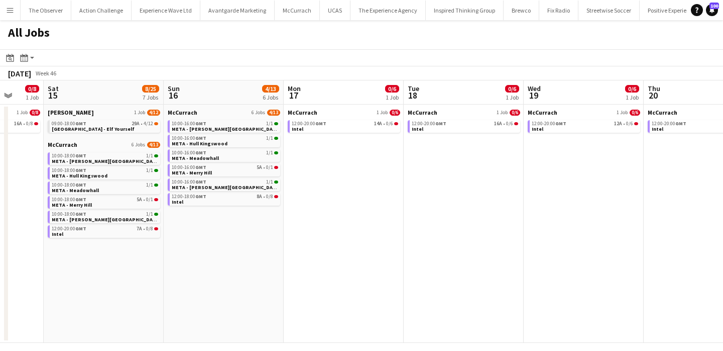
scroll to position [0, 344]
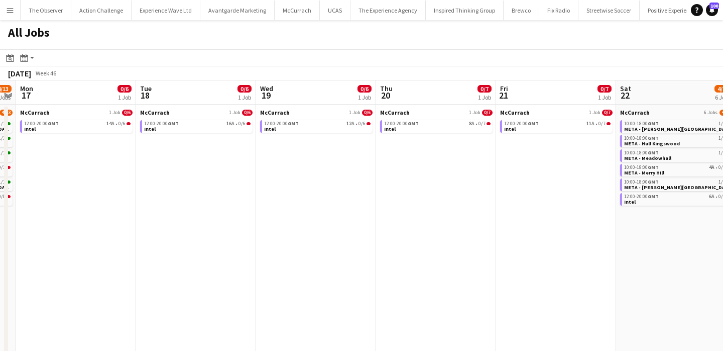
click at [8, 11] on app-icon "Menu" at bounding box center [10, 10] width 8 height 8
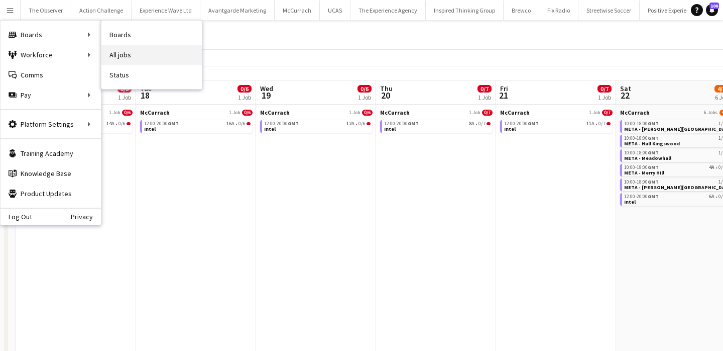
click at [122, 51] on link "All jobs" at bounding box center [151, 55] width 100 height 20
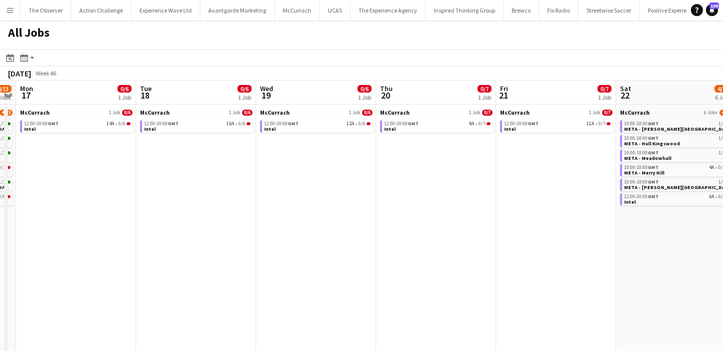
click at [14, 12] on app-icon "Menu" at bounding box center [10, 10] width 8 height 8
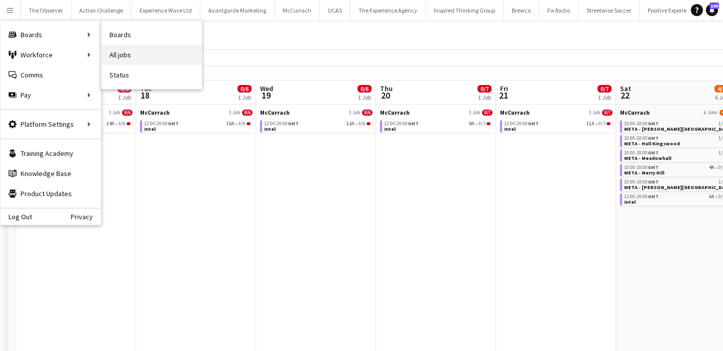
click at [123, 53] on link "All jobs" at bounding box center [151, 55] width 100 height 20
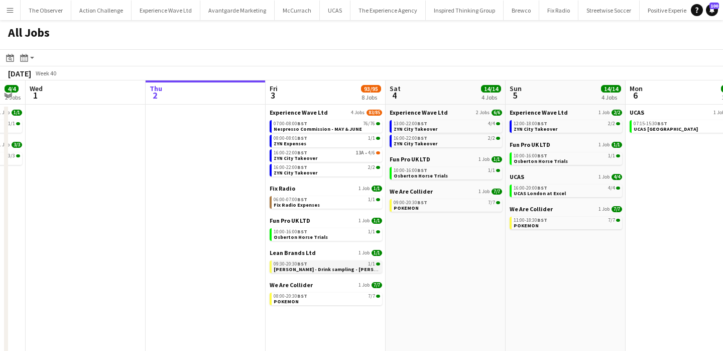
scroll to position [0, 336]
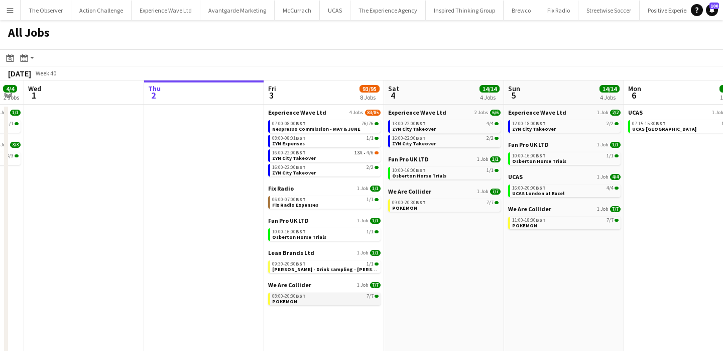
click at [354, 298] on link "08:00-20:30 BST 7/7 POKEMON" at bounding box center [325, 298] width 106 height 12
